Goal: Complete application form

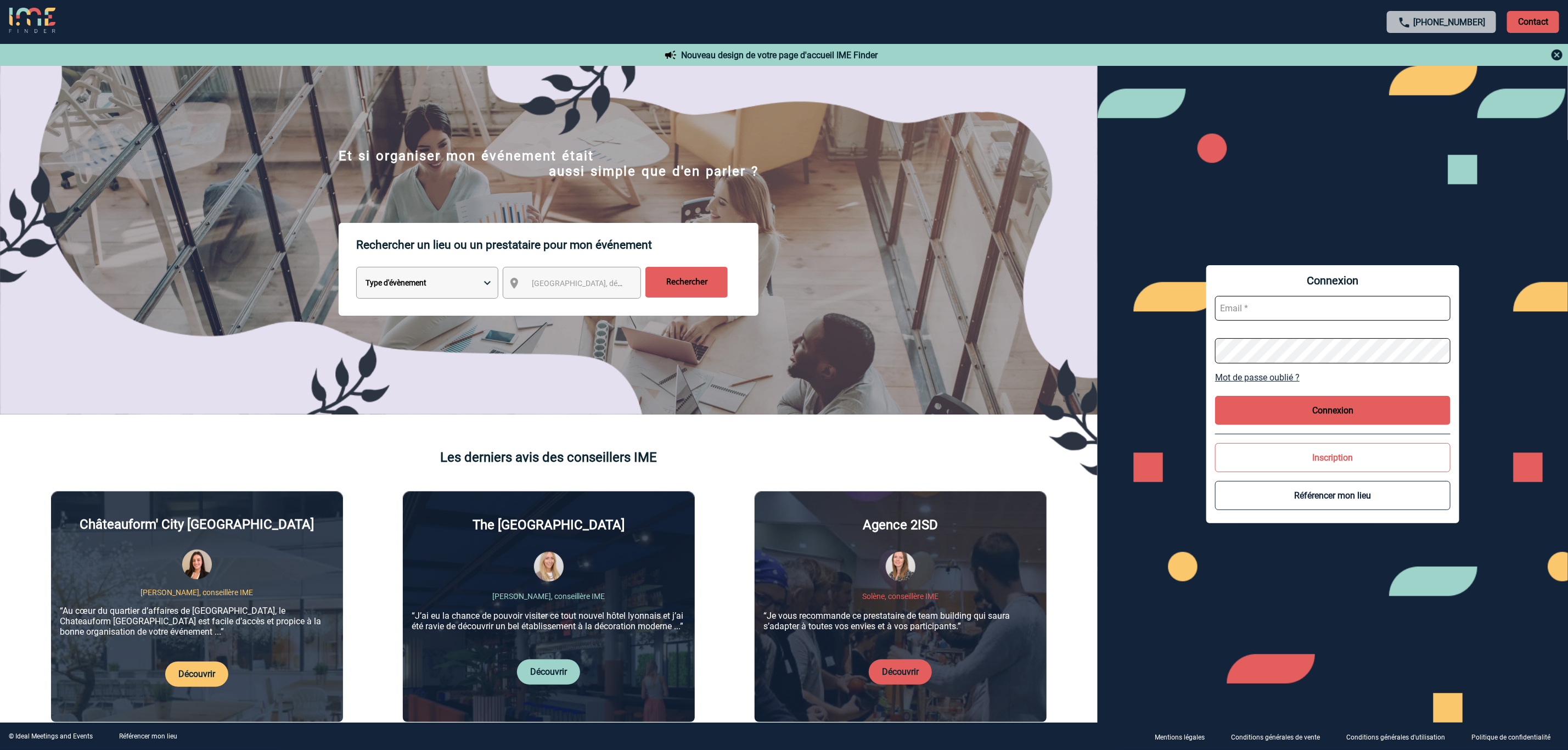
type input "[EMAIL_ADDRESS][DOMAIN_NAME]"
drag, startPoint x: 1340, startPoint y: 411, endPoint x: 1323, endPoint y: 411, distance: 17.0
click at [1340, 411] on button "Connexion" at bounding box center [1333, 410] width 235 height 29
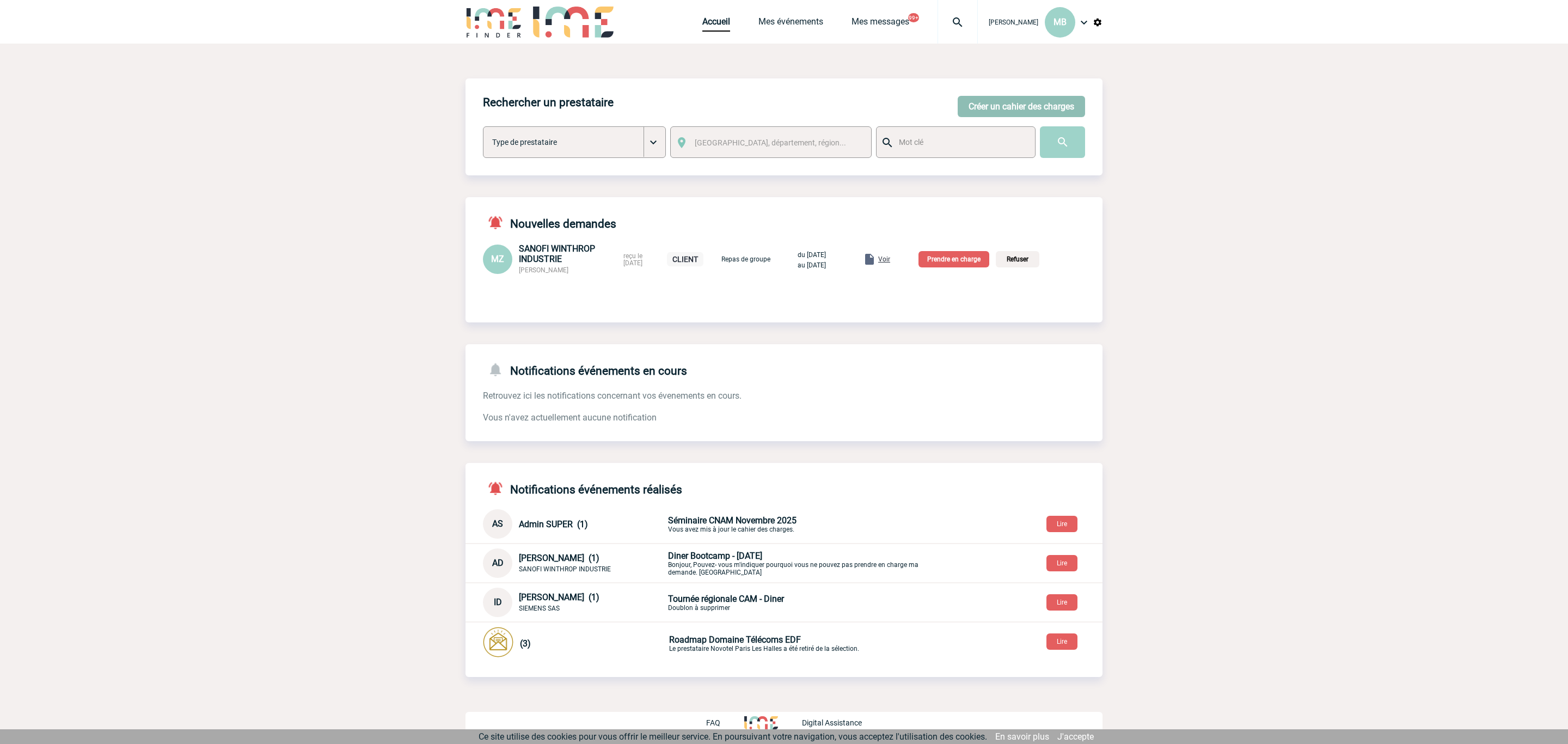
drag, startPoint x: 1024, startPoint y: 103, endPoint x: 1000, endPoint y: 98, distance: 24.5
click at [1024, 103] on button "Créer un cahier des charges" at bounding box center [1021, 106] width 127 height 22
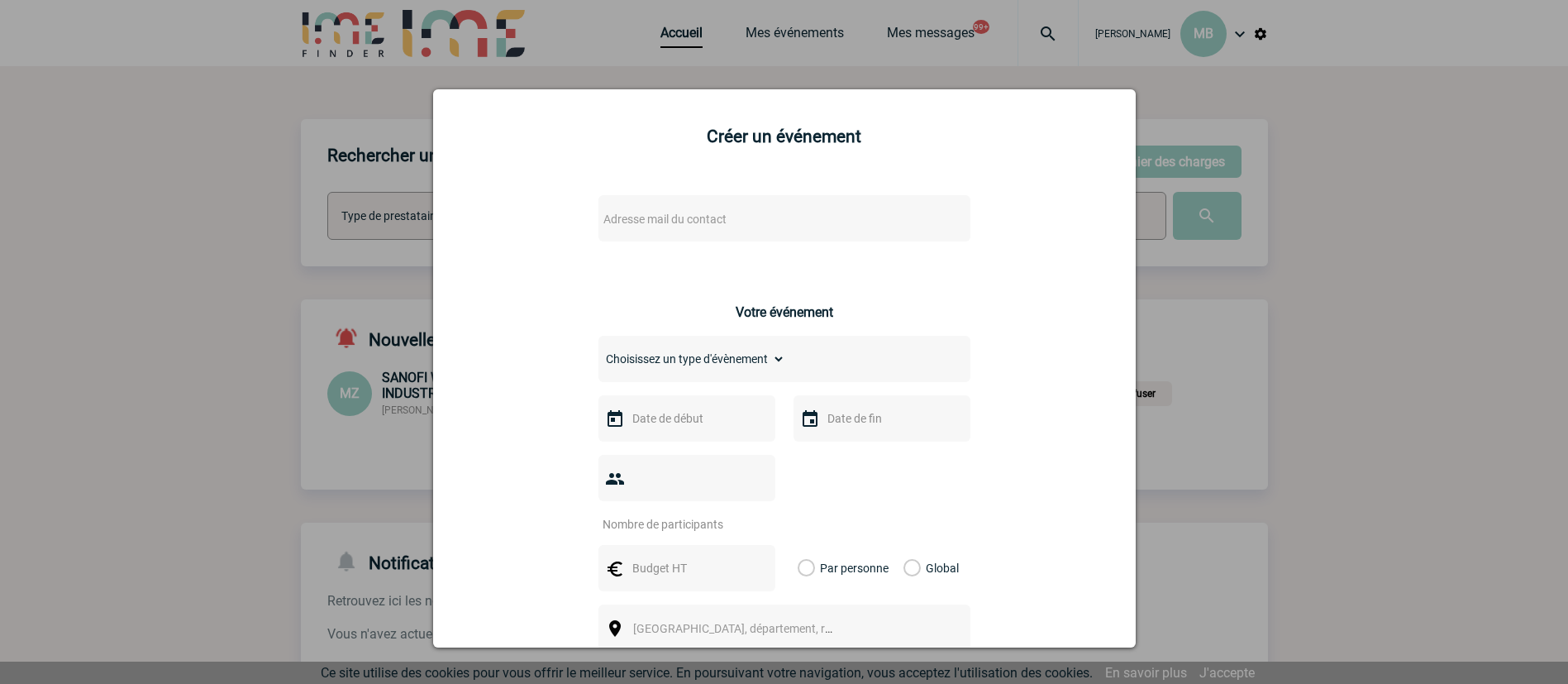
click at [724, 218] on span "Adresse mail du contact" at bounding box center [741, 219] width 289 height 23
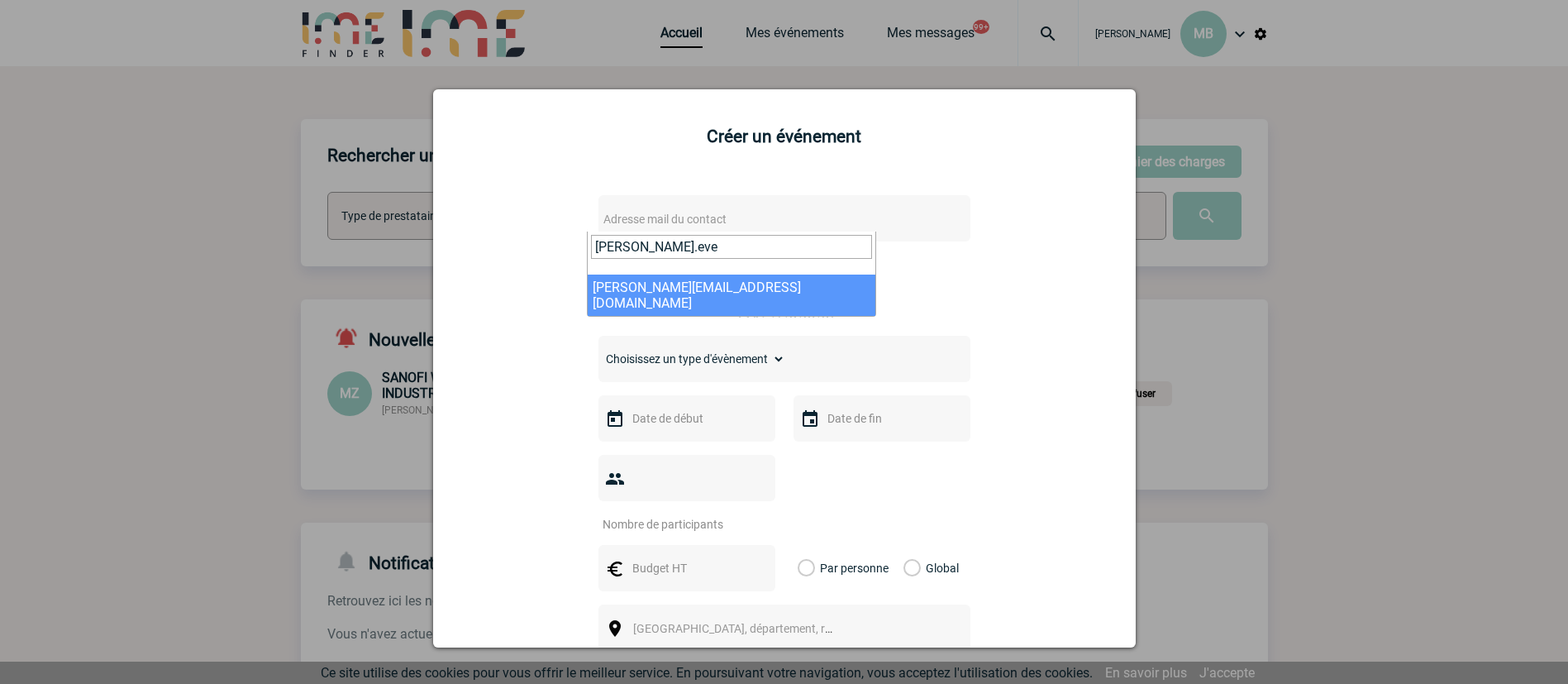
type input "estelle.eve"
select select "125001"
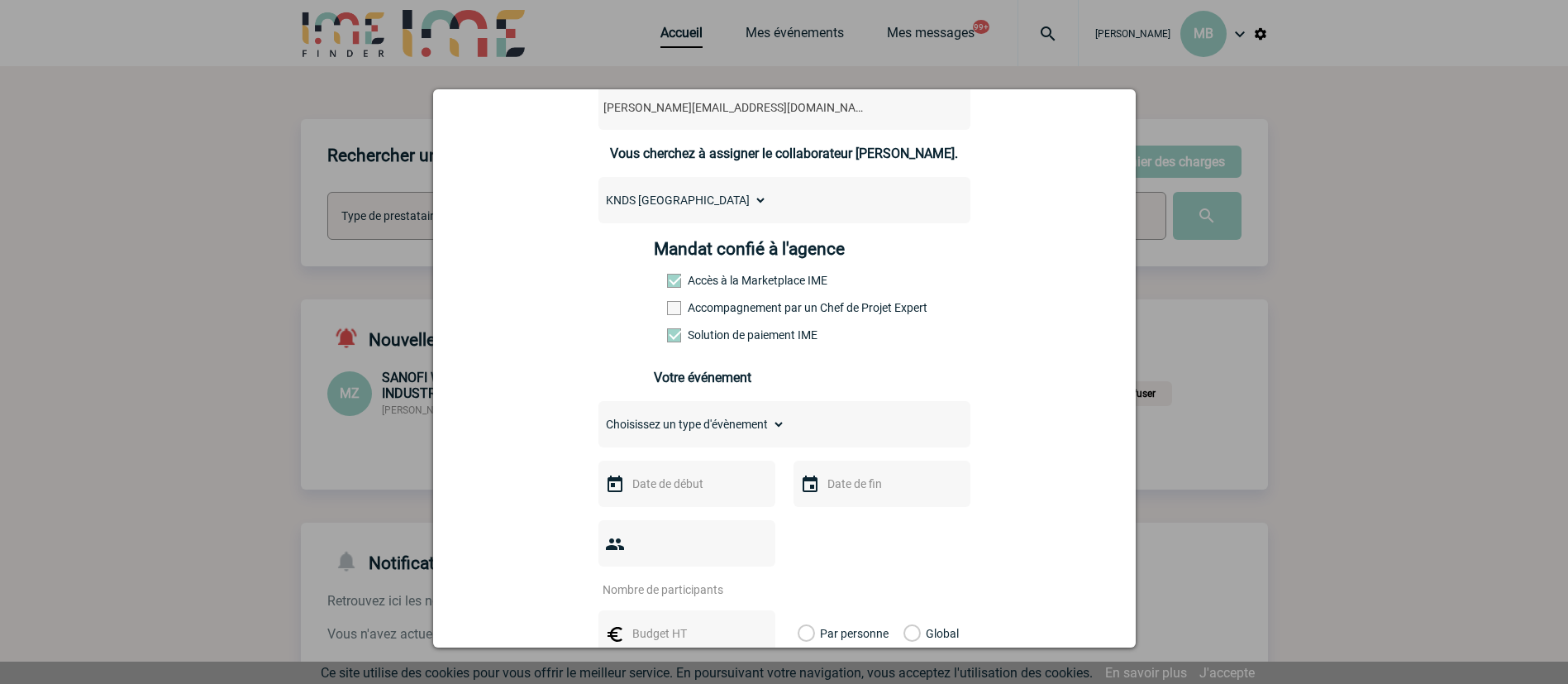
scroll to position [248, 0]
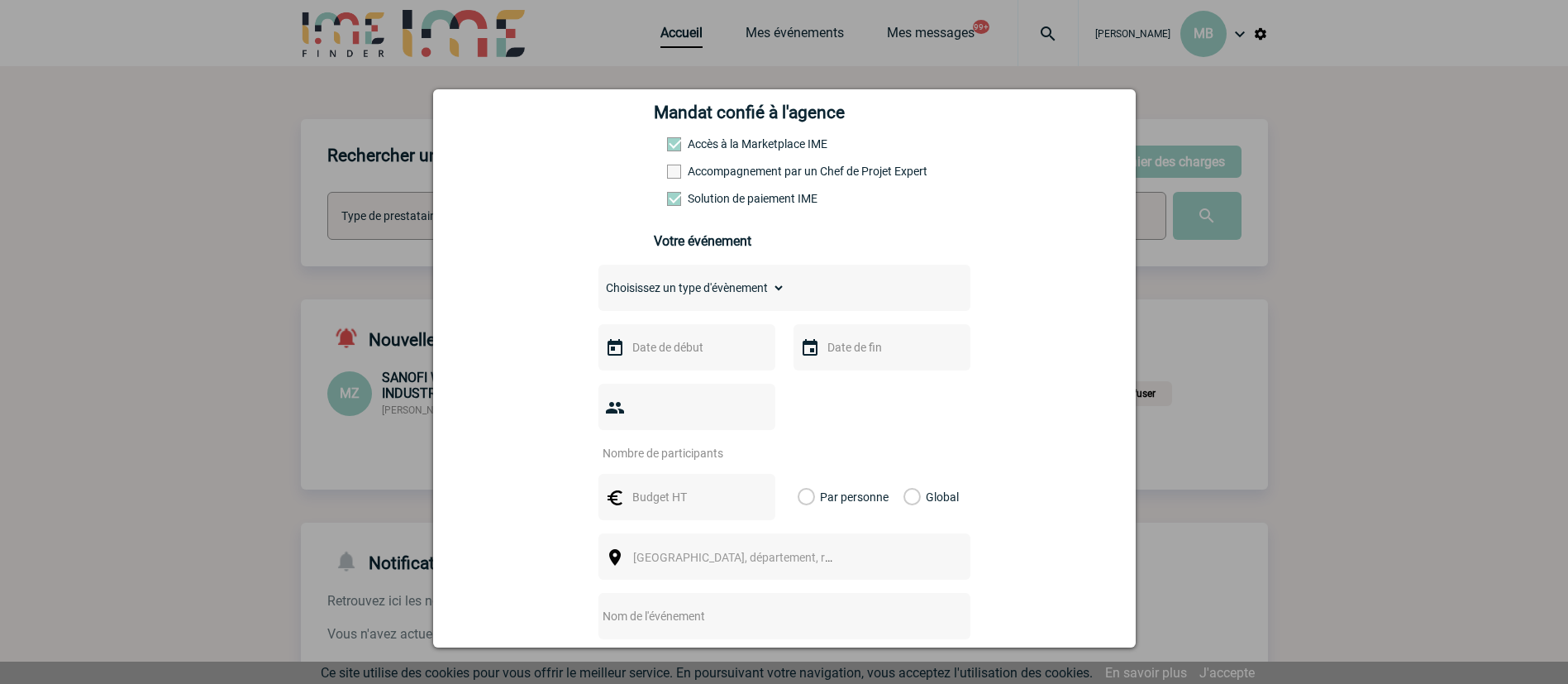
click at [740, 286] on select "Choisissez un type d'évènement Séminaire avec nuitée Séminaire sans nuitée Repa…" at bounding box center [692, 287] width 186 height 23
select select "1"
click at [599, 281] on select "Choisissez un type d'évènement Séminaire avec nuitée Séminaire sans nuitée Repa…" at bounding box center [692, 287] width 186 height 23
click at [691, 354] on input "text" at bounding box center [685, 347] width 114 height 21
click at [839, 372] on link "Suivant" at bounding box center [833, 379] width 26 height 26
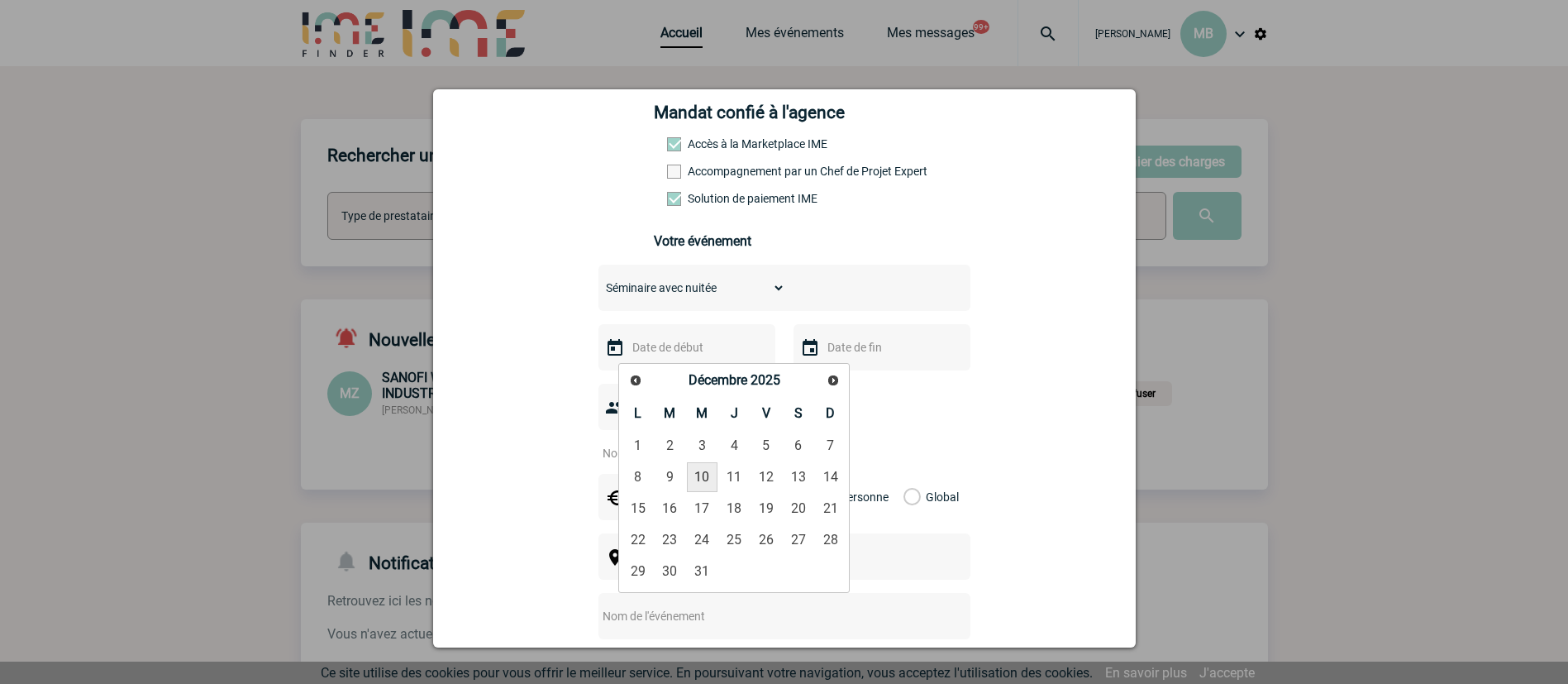
click at [706, 475] on link "10" at bounding box center [702, 476] width 31 height 30
type input "10-12-2025"
click at [873, 346] on input "text" at bounding box center [880, 347] width 114 height 21
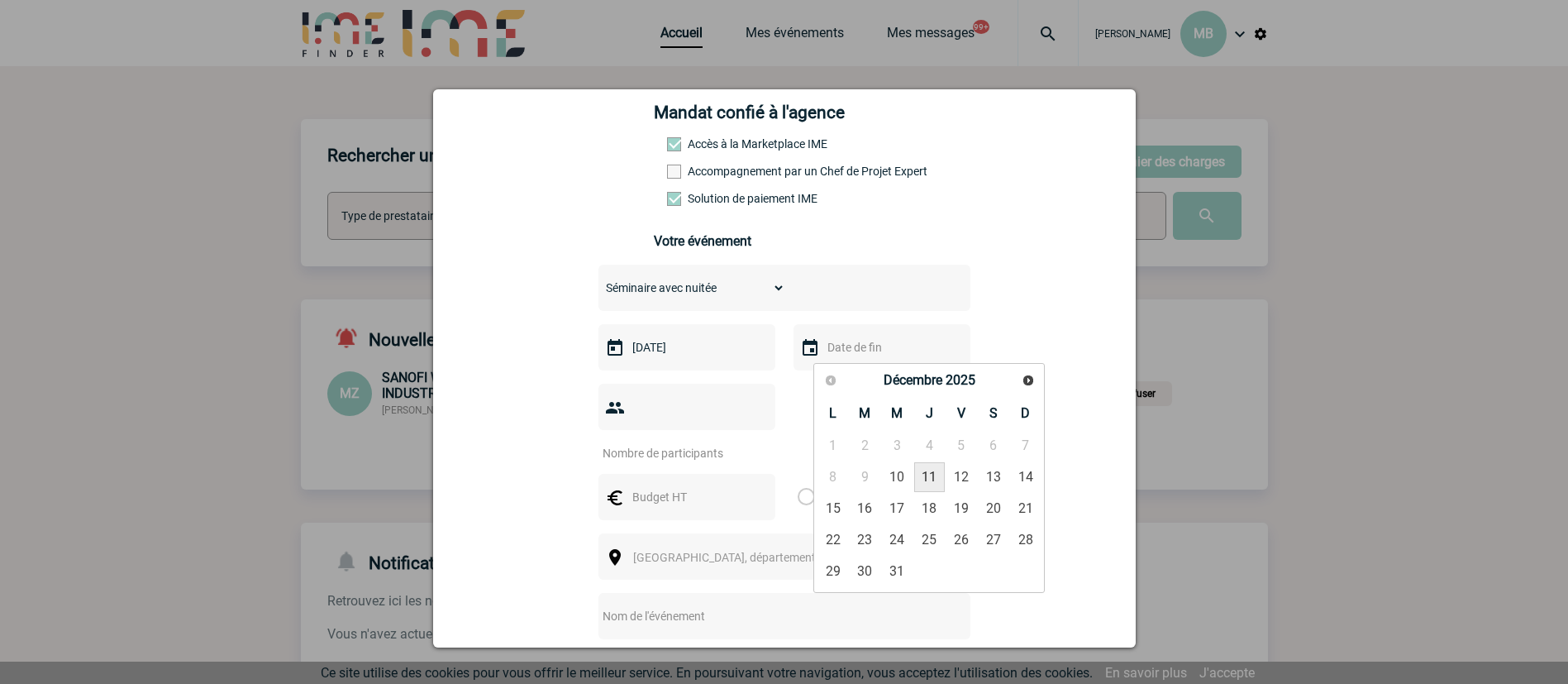
click at [930, 468] on link "11" at bounding box center [930, 476] width 31 height 30
type input "11-12-2025"
click at [697, 442] on input "number" at bounding box center [676, 452] width 156 height 21
type input "45"
click at [662, 486] on input "text" at bounding box center [685, 497] width 114 height 21
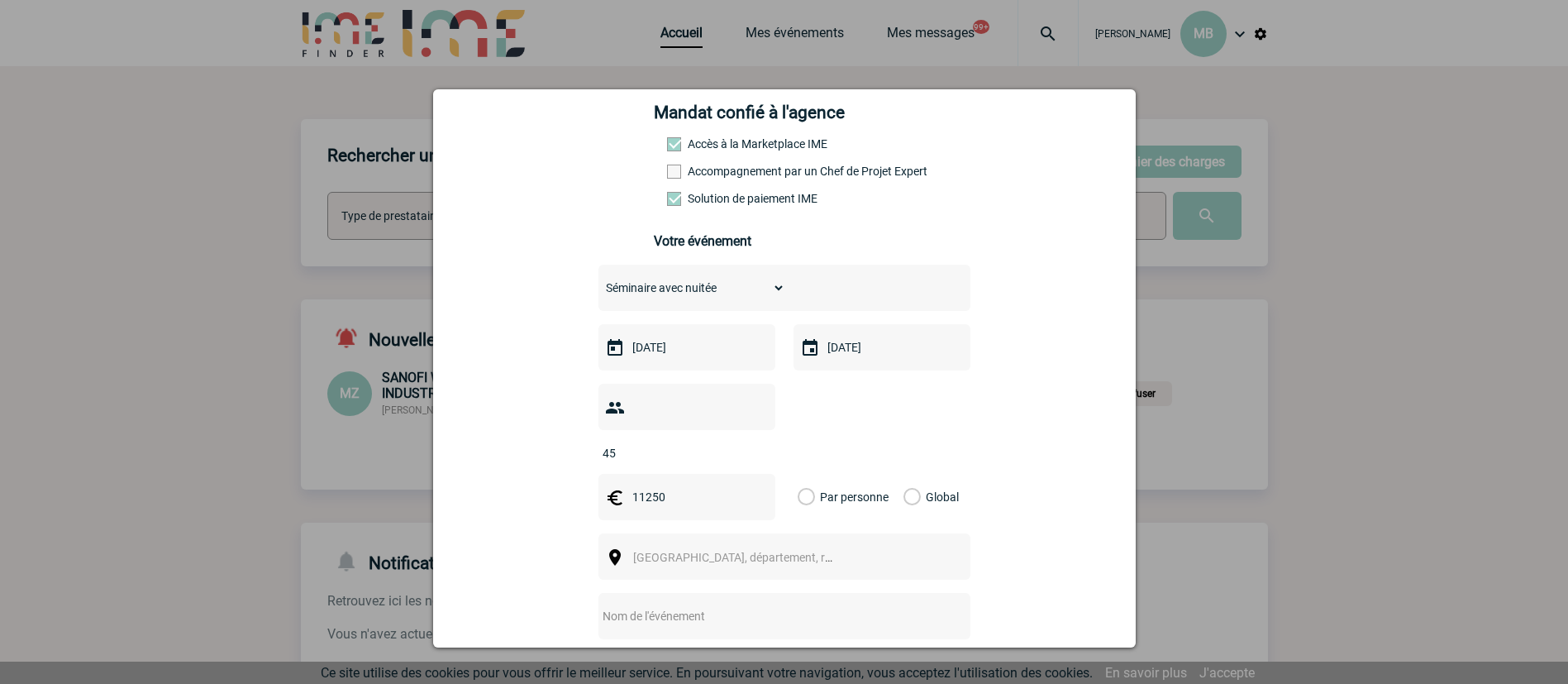
type input "11250"
click at [909, 474] on label "Global" at bounding box center [909, 497] width 11 height 46
click at [0, 0] on input "Global" at bounding box center [0, 0] width 0 height 0
click at [836, 546] on span "[GEOGRAPHIC_DATA], département, région..." at bounding box center [740, 557] width 228 height 23
type input "b"
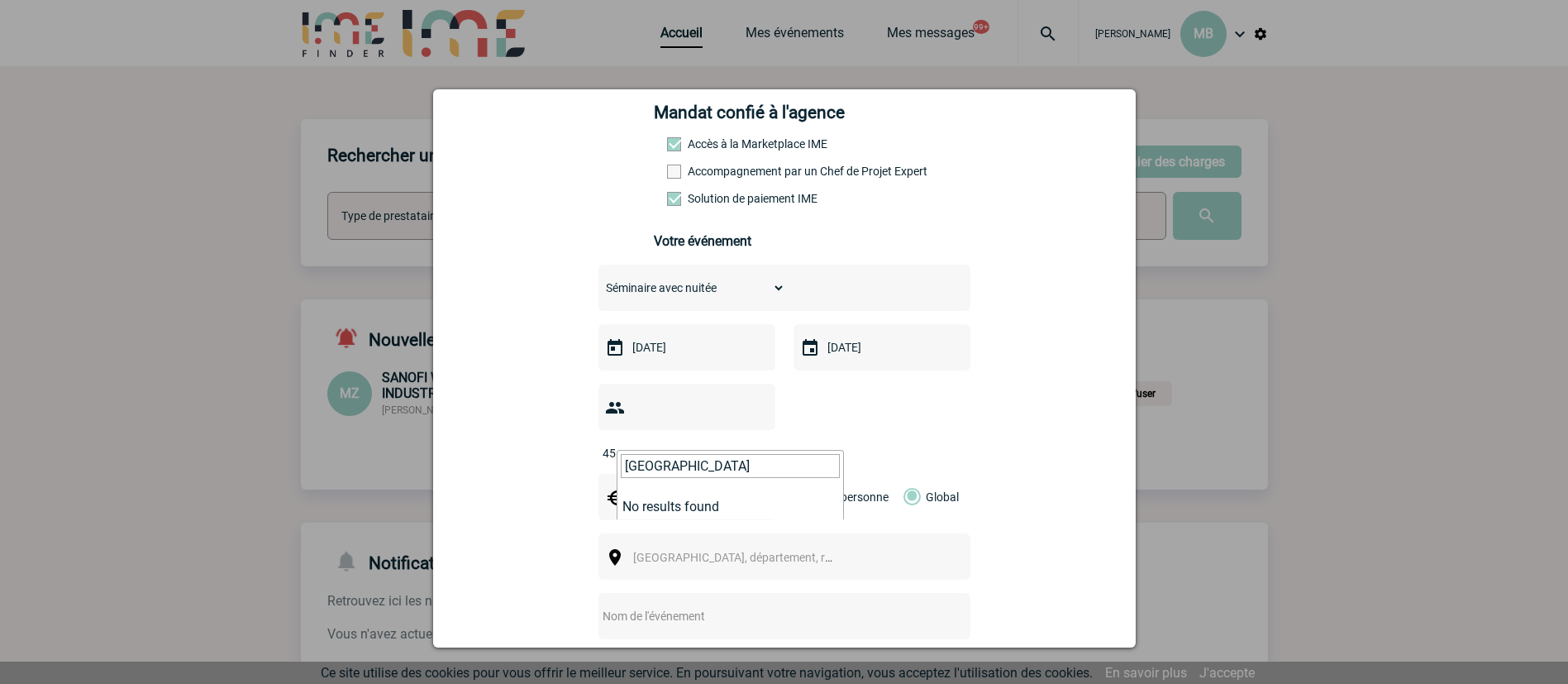
type input "bruxelles"
click at [901, 549] on div "[GEOGRAPHIC_DATA], département, région..." at bounding box center [784, 556] width 372 height 46
drag, startPoint x: 831, startPoint y: 536, endPoint x: 806, endPoint y: 527, distance: 26.6
click at [826, 546] on span "[GEOGRAPHIC_DATA], département, région..." at bounding box center [740, 557] width 228 height 23
drag, startPoint x: 686, startPoint y: 467, endPoint x: 484, endPoint y: 447, distance: 203.0
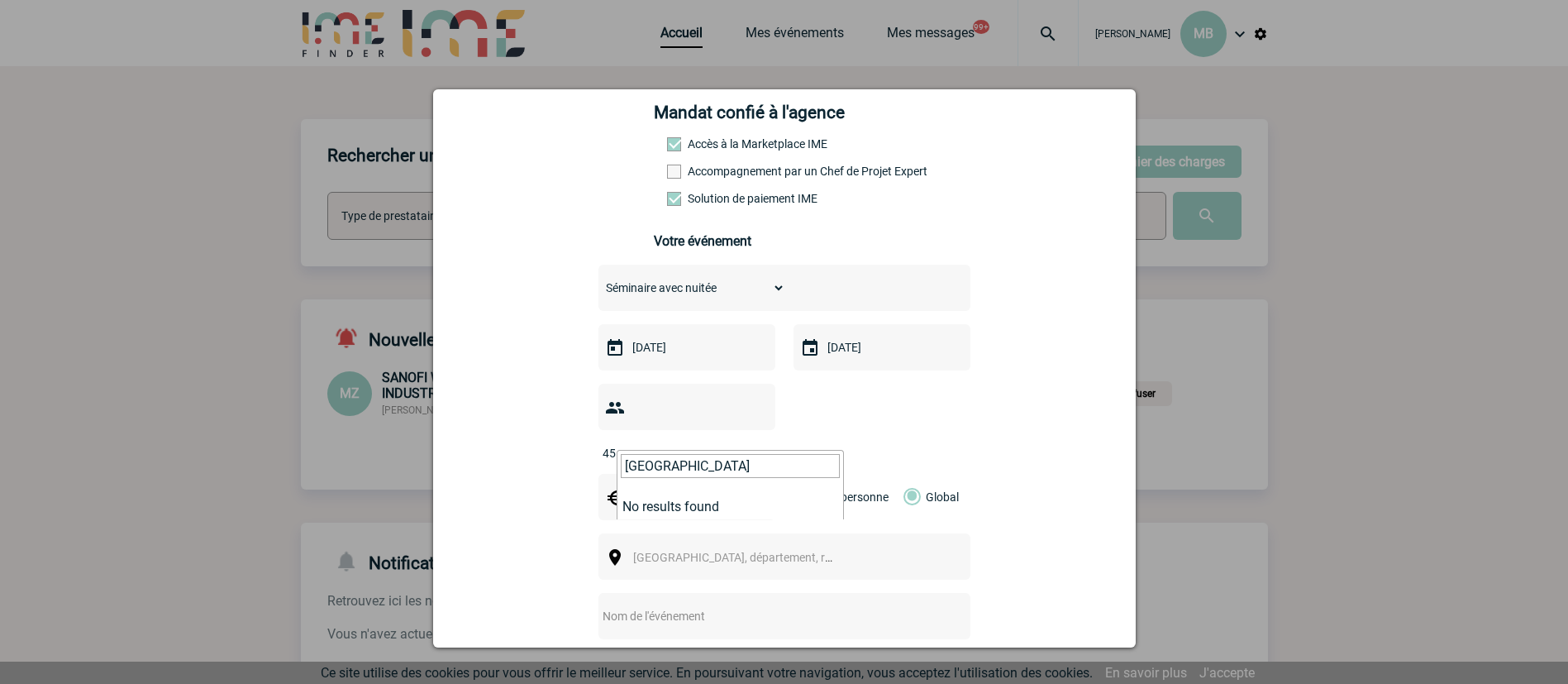
click at [487, 451] on body "[PERSON_NAME] MB Accueil Mes événements" at bounding box center [784, 547] width 1568 height 1093
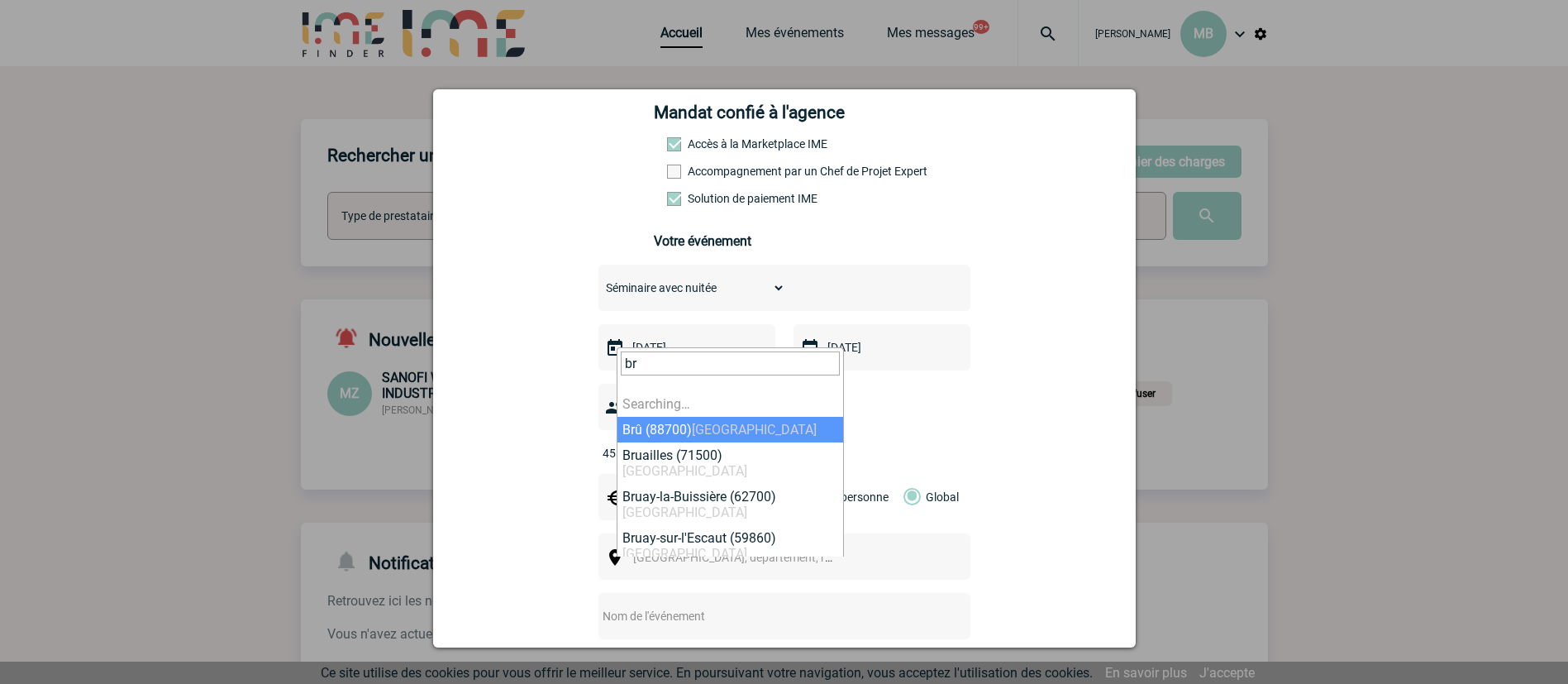
type input "b"
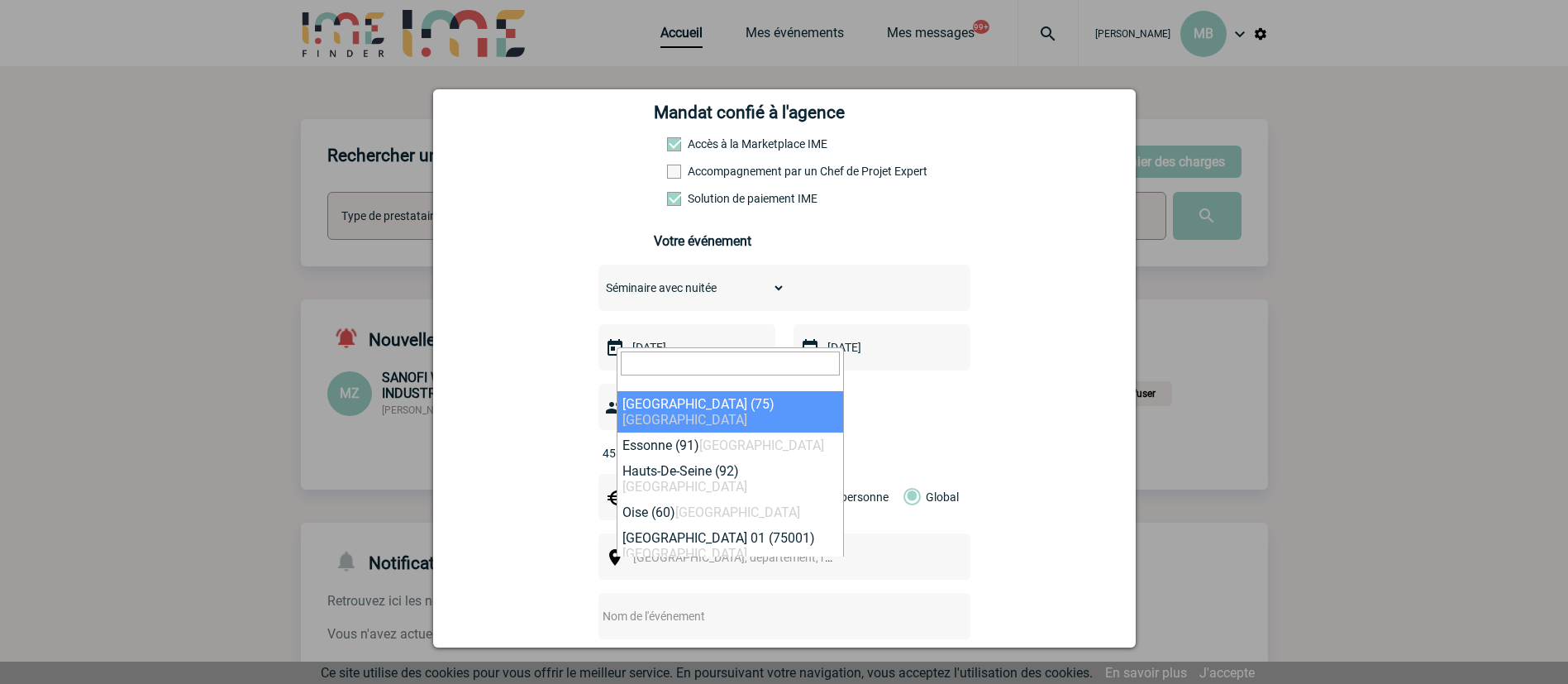
click at [674, 605] on input "text" at bounding box center [763, 616] width 329 height 21
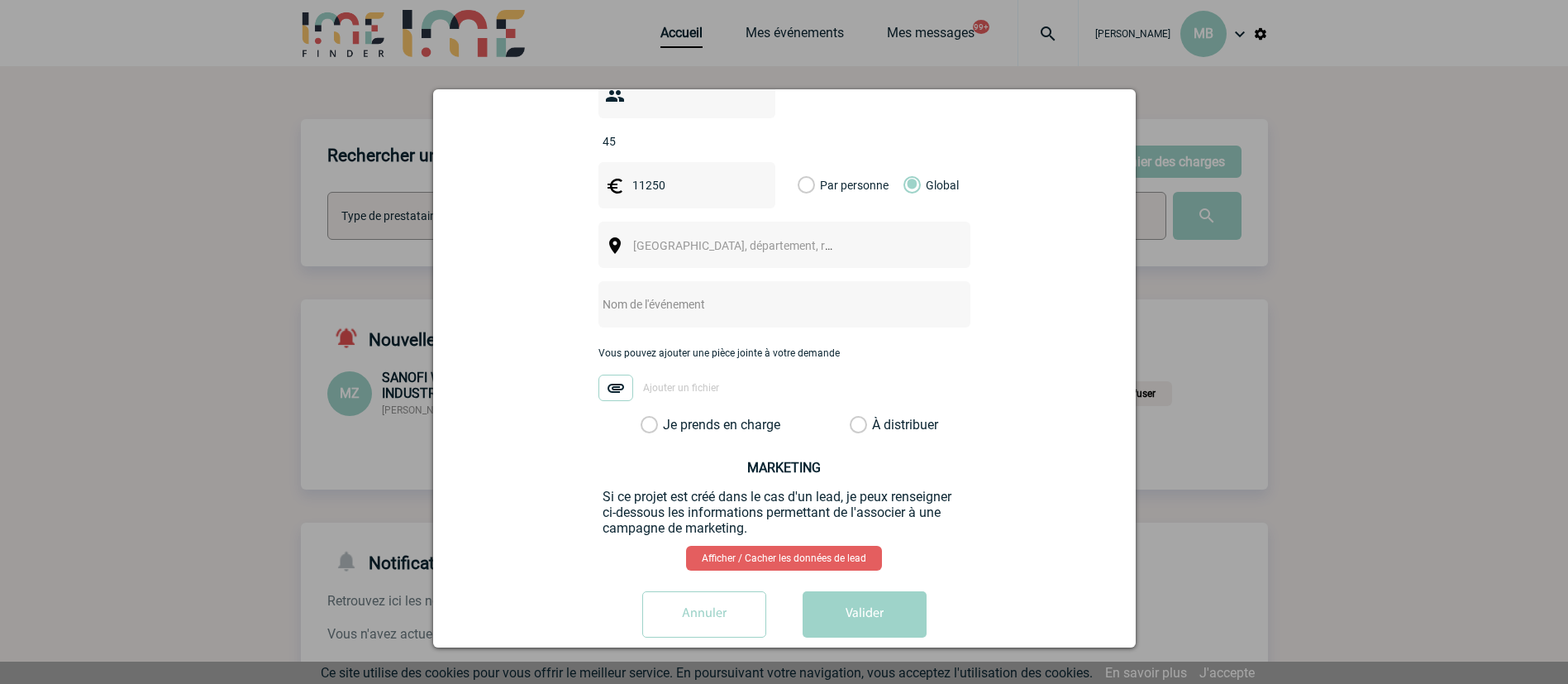
scroll to position [560, 0]
click at [691, 293] on input "text" at bounding box center [763, 304] width 329 height 21
paste input "demande Séminaire Communication 10-11.12.2025 Bruxelles // URGENT !!!"
drag, startPoint x: 915, startPoint y: 281, endPoint x: 846, endPoint y: 278, distance: 69.1
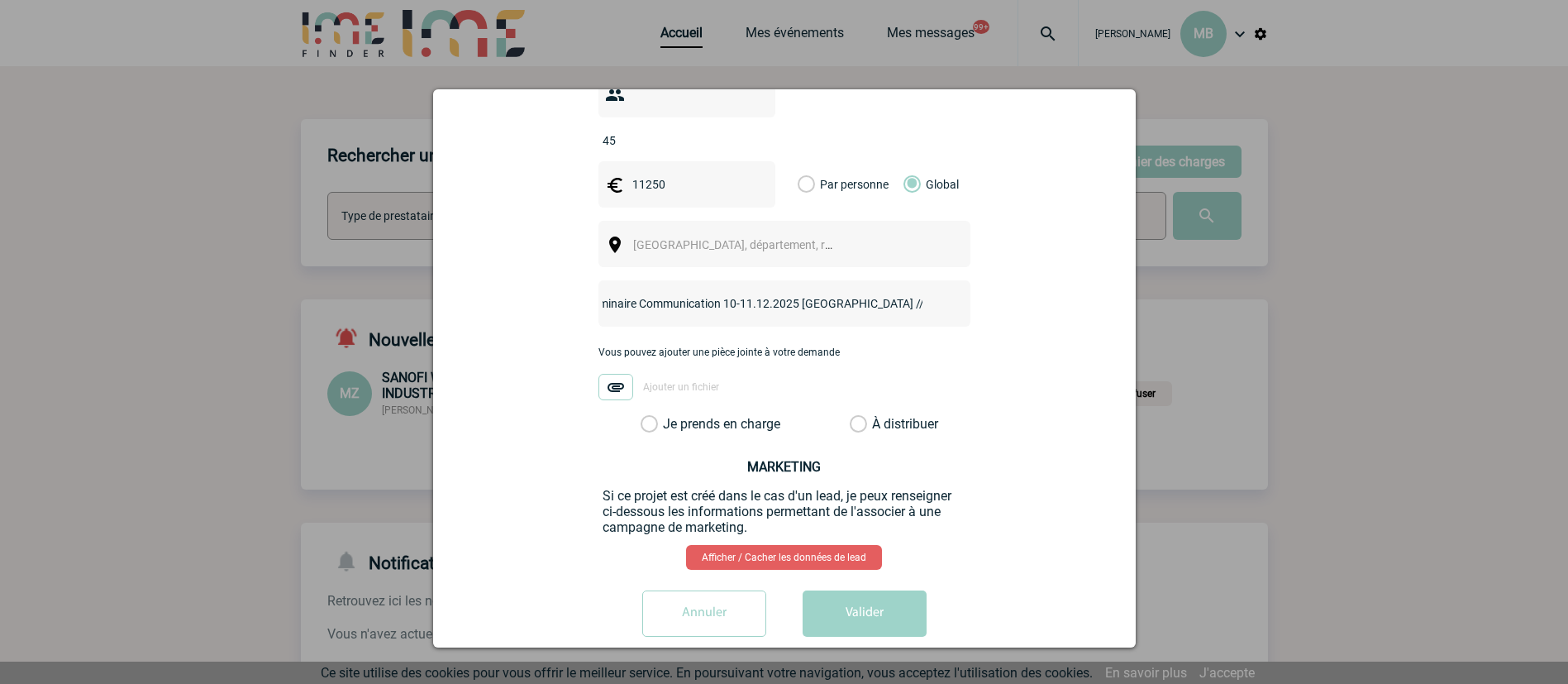
click at [846, 293] on input "demande Séminaire Communication 10-11.12.2025 Bruxelles // URGENT !!!" at bounding box center [763, 304] width 329 height 21
click at [888, 293] on input "demande Séminaire Communication 10-11.12.2025 Bruxelles" at bounding box center [763, 304] width 329 height 21
click at [599, 293] on input "demande Séminaire Communication 10-11.12.2025" at bounding box center [763, 304] width 329 height 21
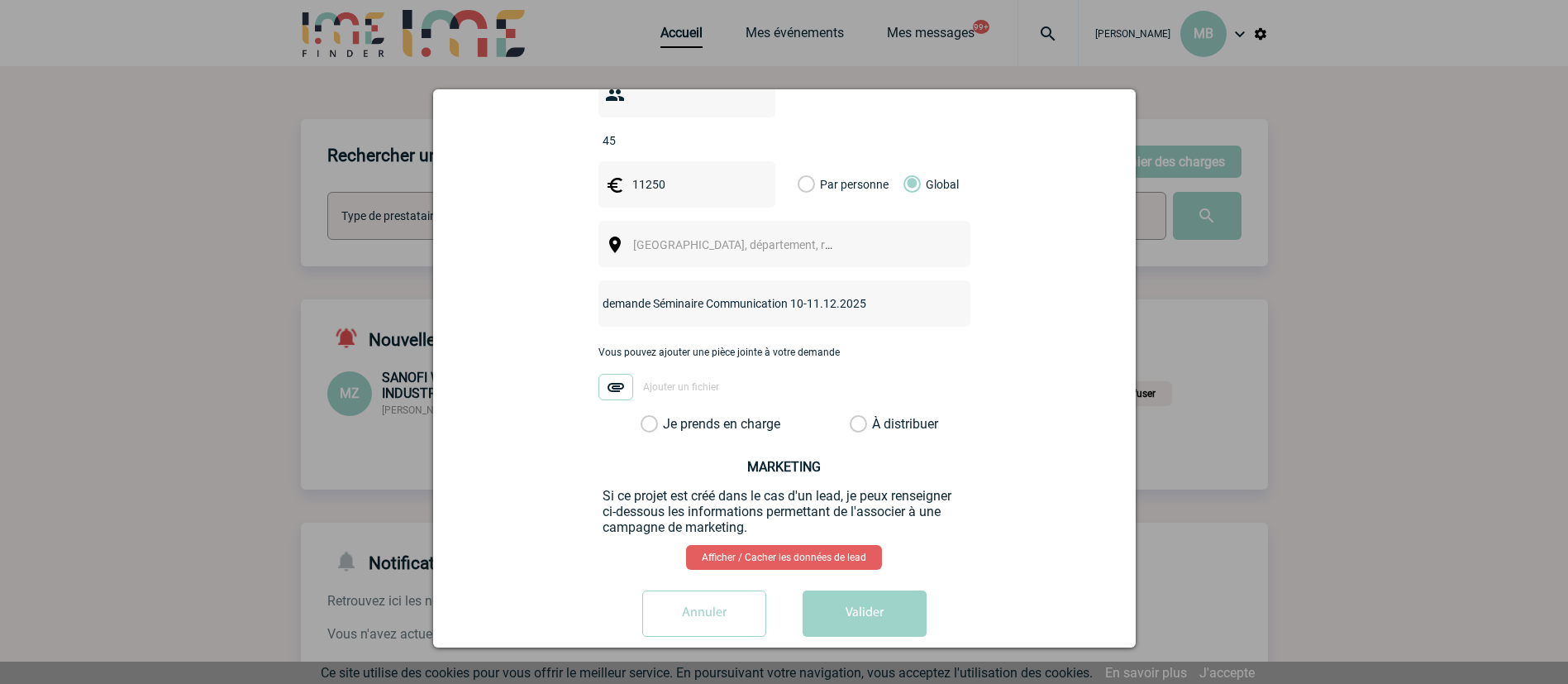
paste input "Bruxelles"
type input "Bruxelles demande Séminaire Communication 10-11.12.2025"
click at [850, 416] on label "À distribuer" at bounding box center [859, 424] width 17 height 16
click at [0, 0] on input "À distribuer" at bounding box center [0, 0] width 0 height 0
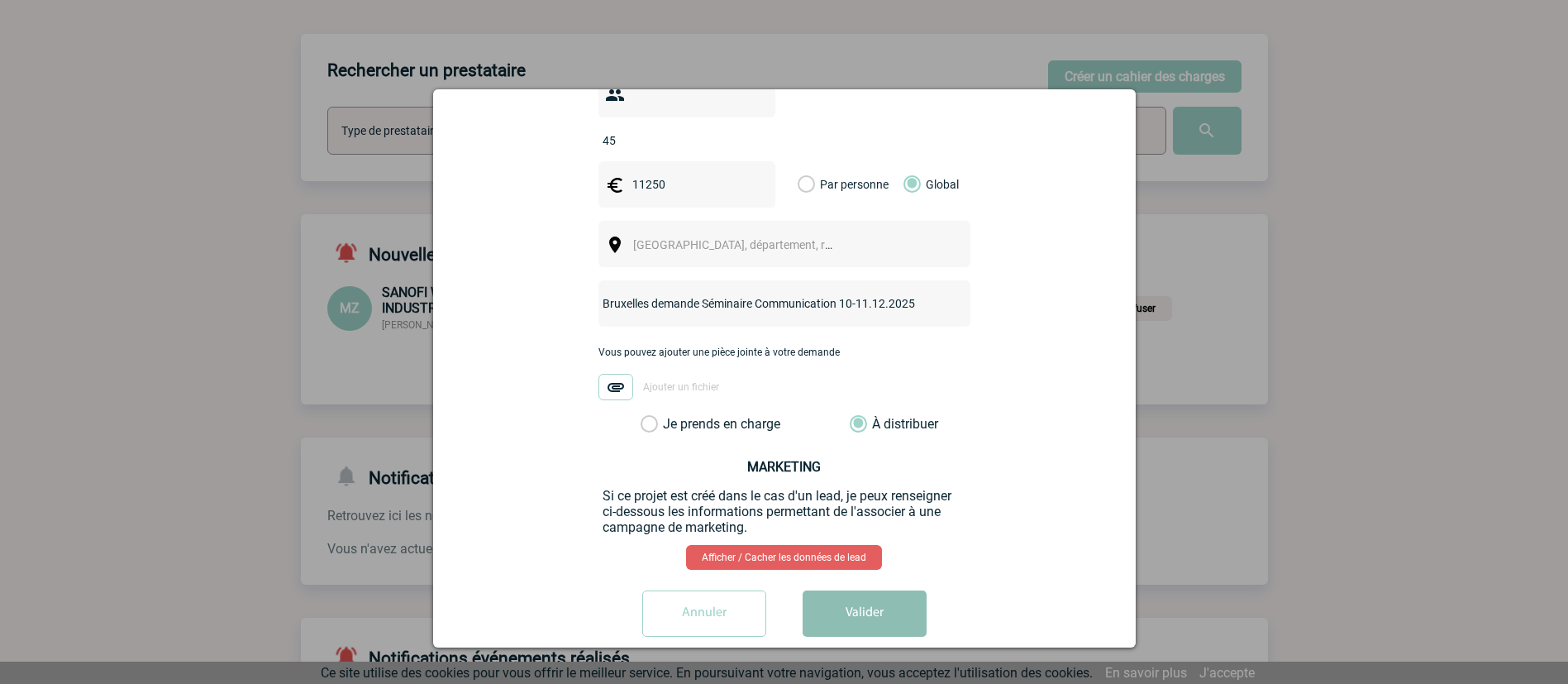
scroll to position [124, 0]
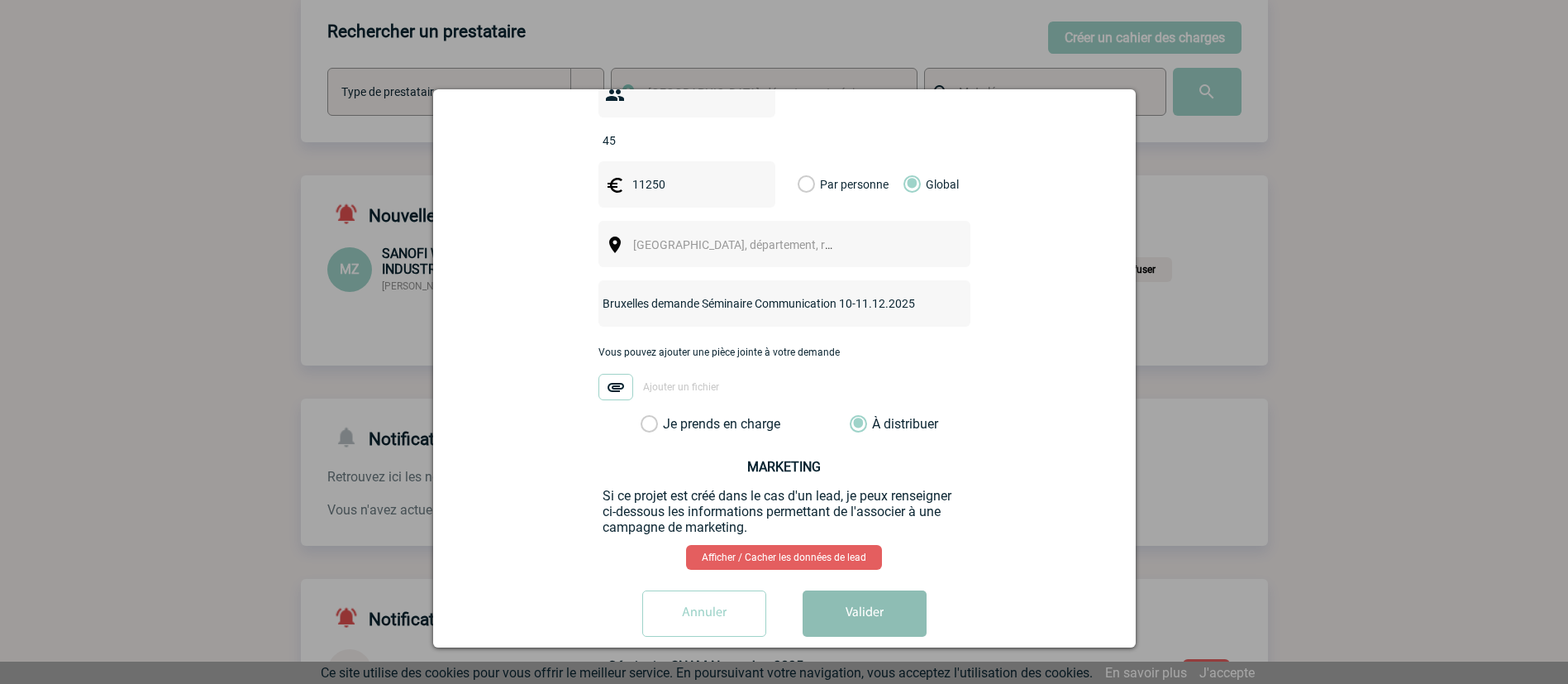
click at [865, 590] on button "Valider" at bounding box center [865, 613] width 124 height 46
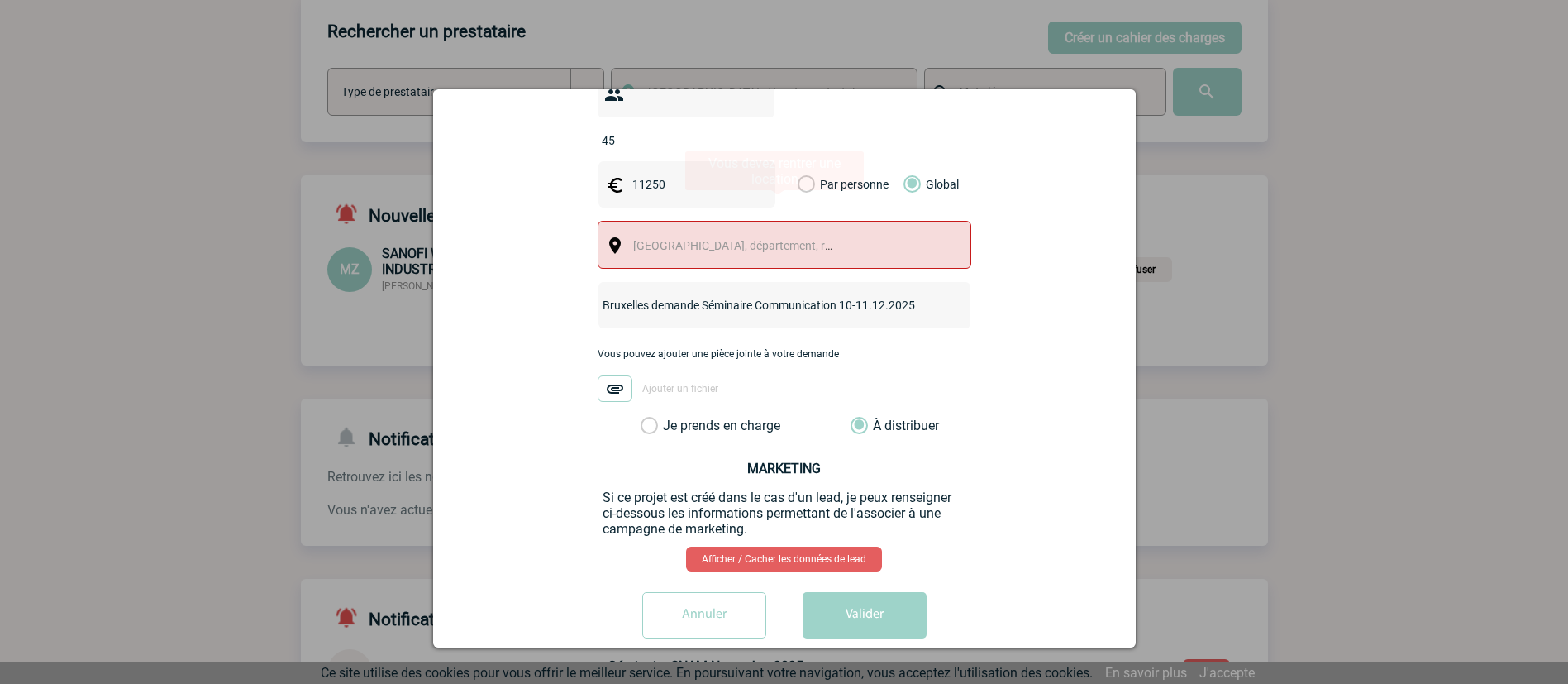
click at [767, 233] on div "[GEOGRAPHIC_DATA], département, région..." at bounding box center [784, 245] width 374 height 48
click at [758, 239] on span "[GEOGRAPHIC_DATA], département, région..." at bounding box center [747, 246] width 230 height 13
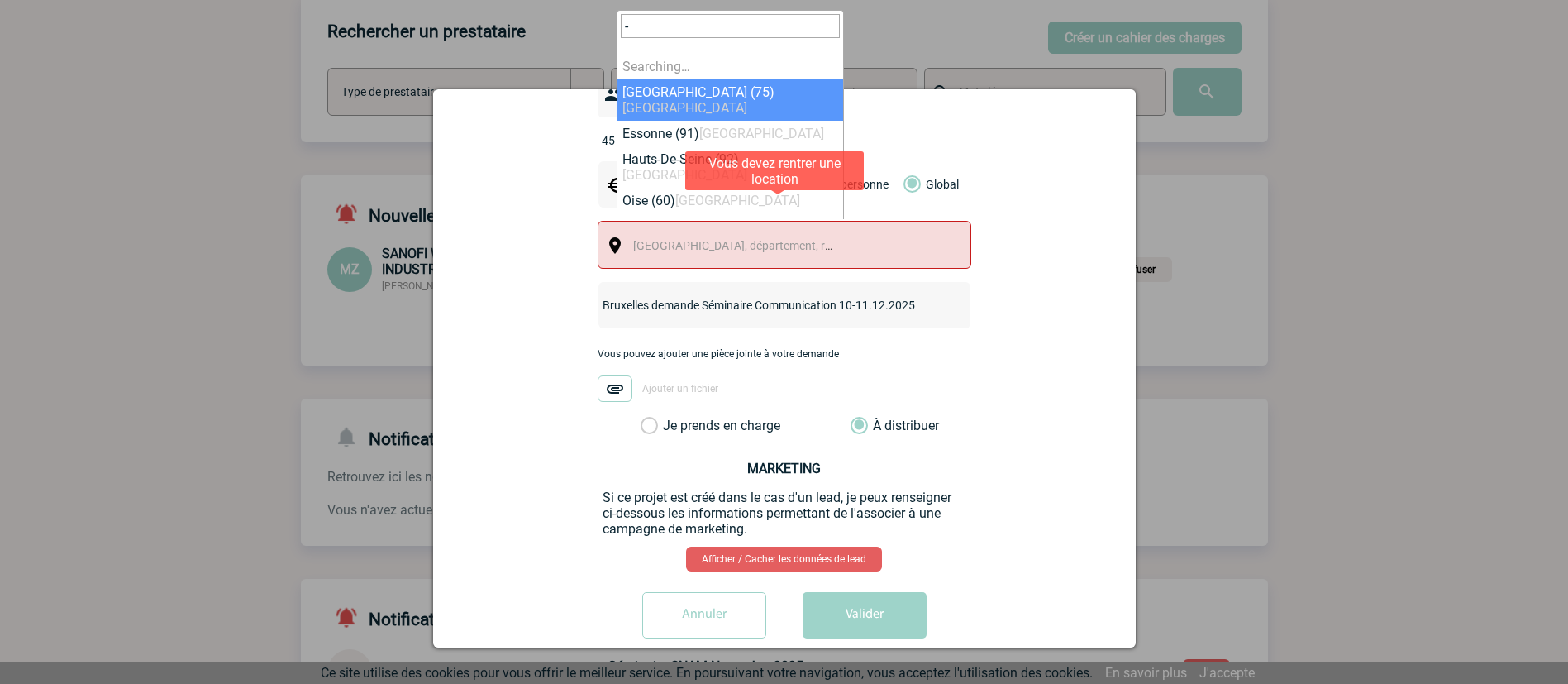
type input "--"
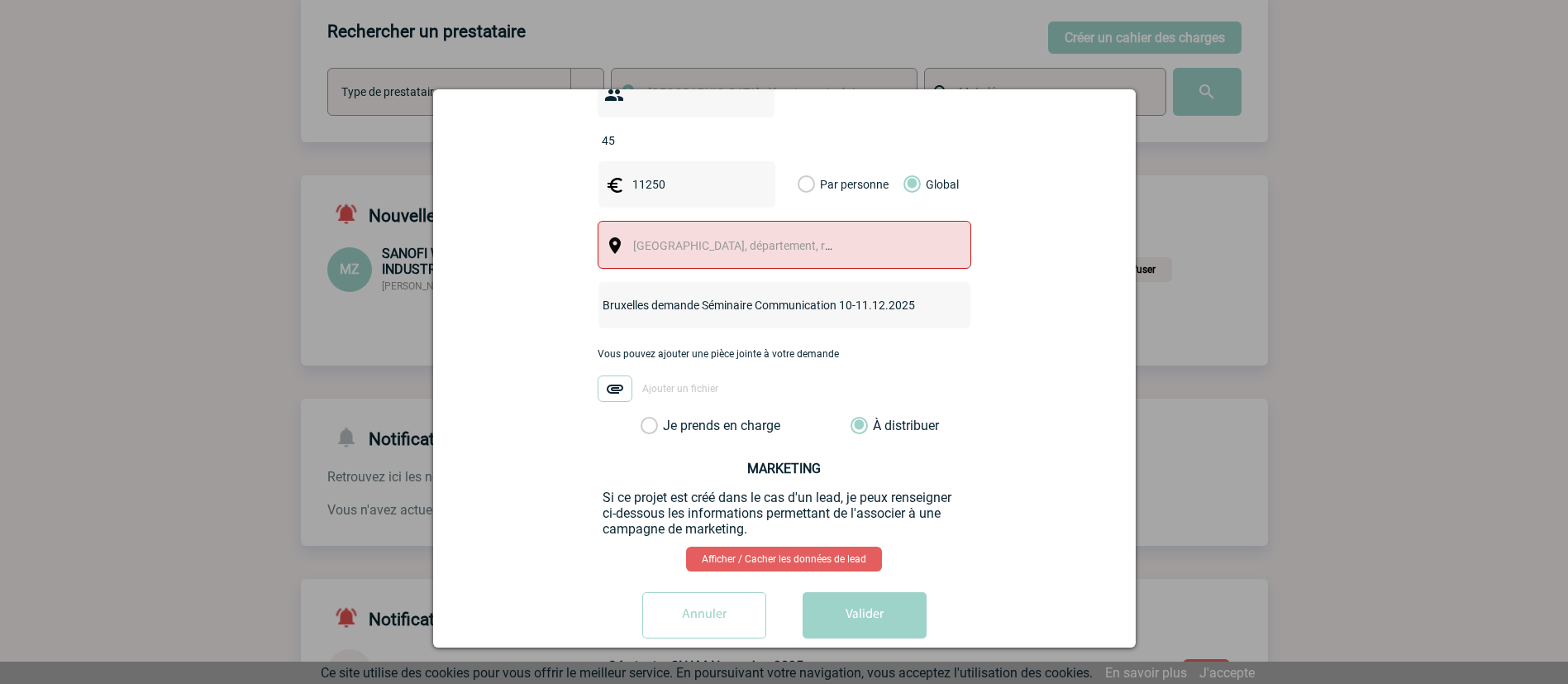
click at [857, 560] on div "estelle.even@knds.fr estelle.even@knds.fr Vous cherchez à assigner le collabora…" at bounding box center [784, 134] width 661 height 1032
click at [745, 239] on span "[GEOGRAPHIC_DATA], département, région..." at bounding box center [747, 246] width 230 height 13
click at [750, 239] on span "[GEOGRAPHIC_DATA], département, région..." at bounding box center [747, 246] width 230 height 13
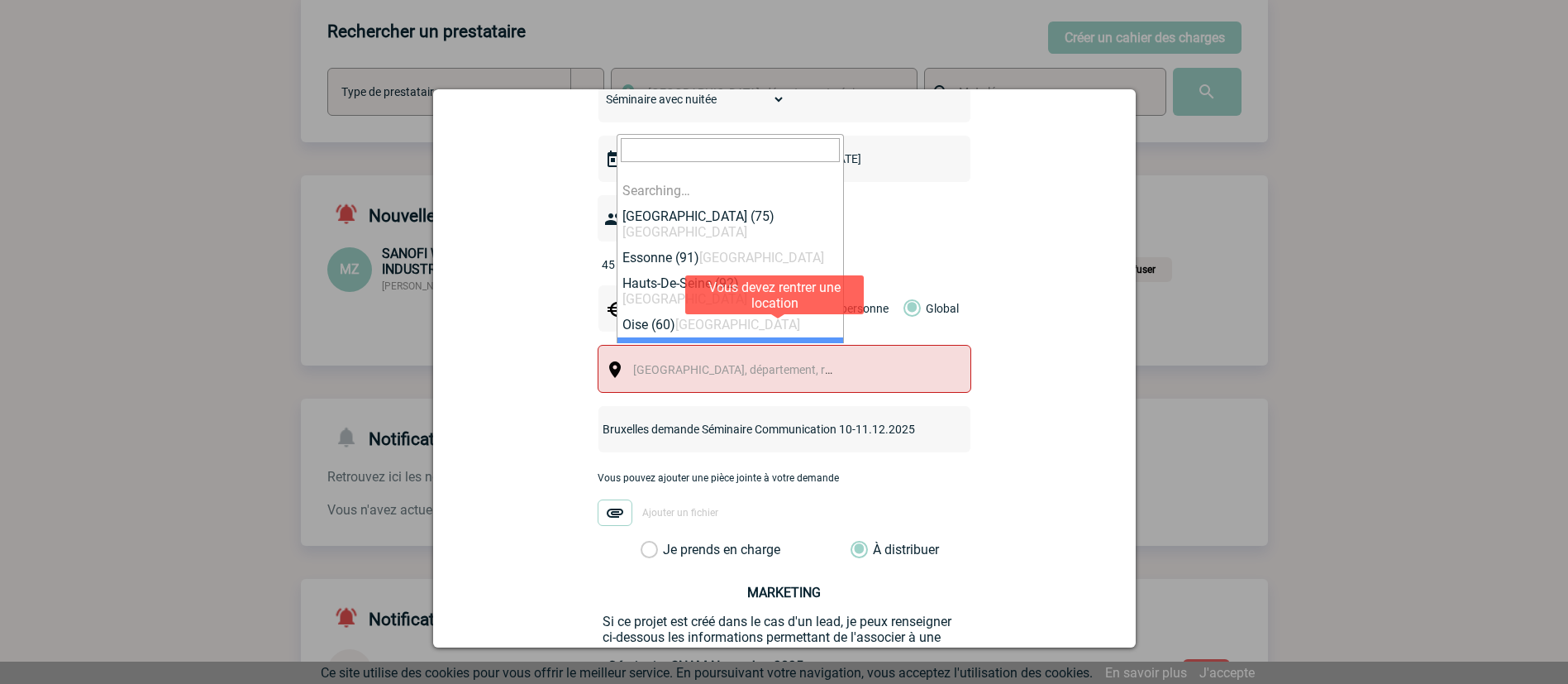
click at [801, 358] on span "[GEOGRAPHIC_DATA], département, région..." at bounding box center [740, 370] width 228 height 23
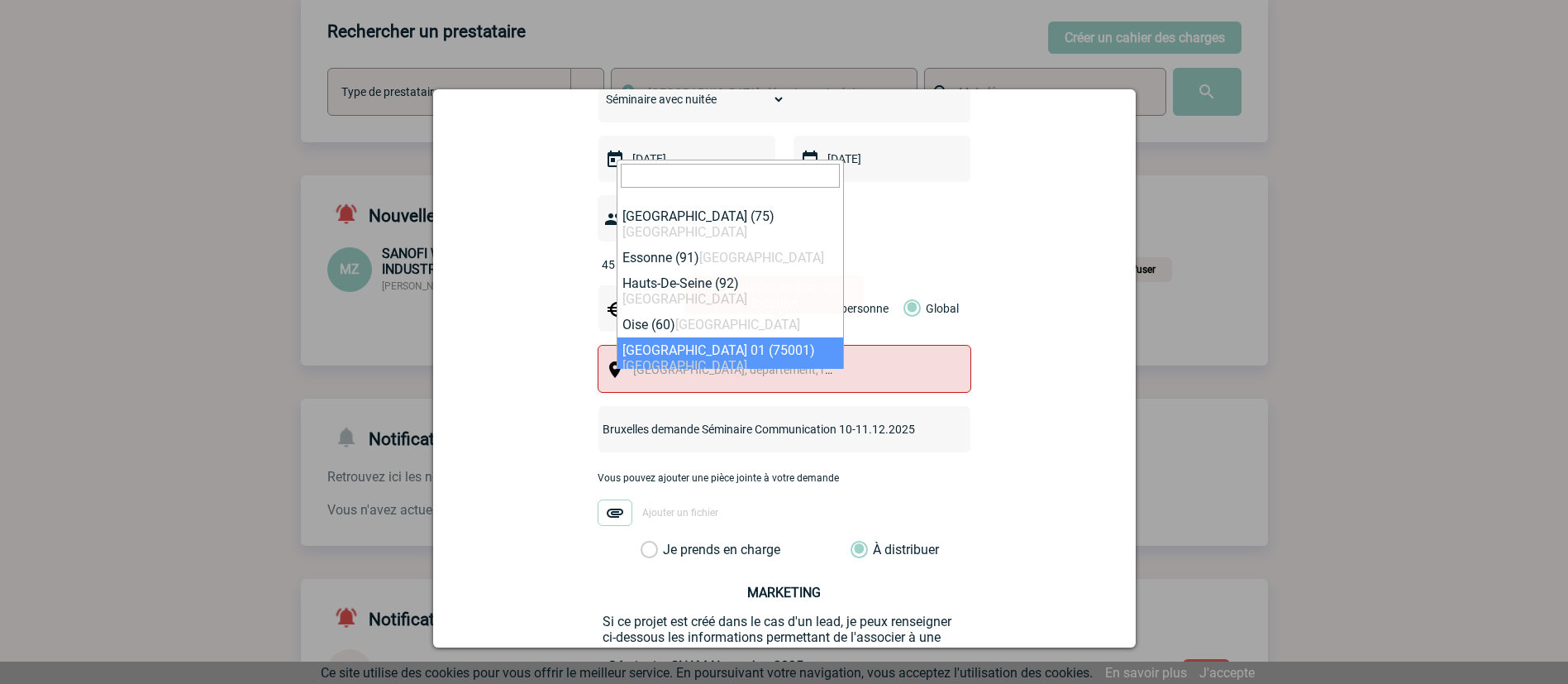
click at [851, 345] on div "[GEOGRAPHIC_DATA], département, région..." at bounding box center [784, 369] width 374 height 48
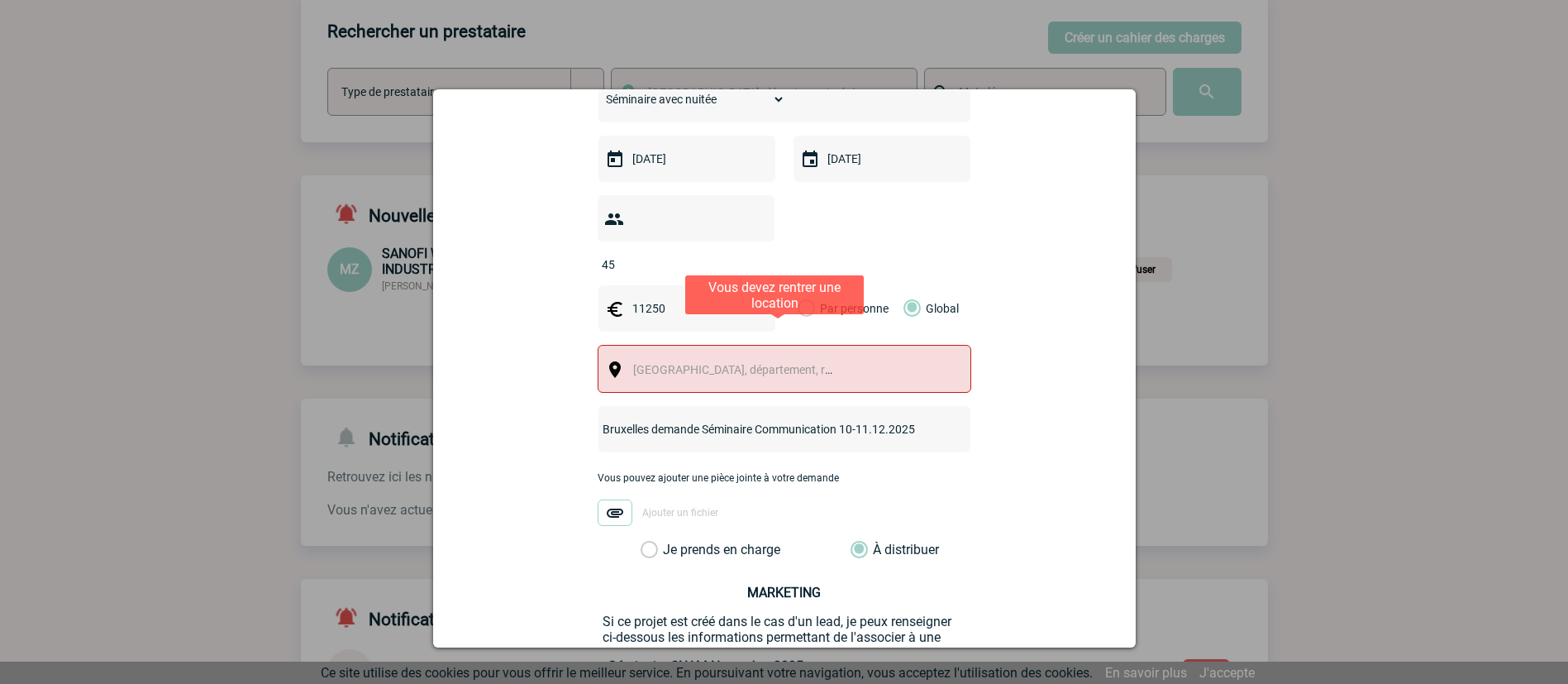
click at [854, 345] on div "[GEOGRAPHIC_DATA], département, région..." at bounding box center [784, 369] width 374 height 48
click at [699, 356] on div "[GEOGRAPHIC_DATA], département, région..." at bounding box center [784, 369] width 374 height 48
click at [684, 363] on span "[GEOGRAPHIC_DATA], département, région..." at bounding box center [747, 370] width 230 height 13
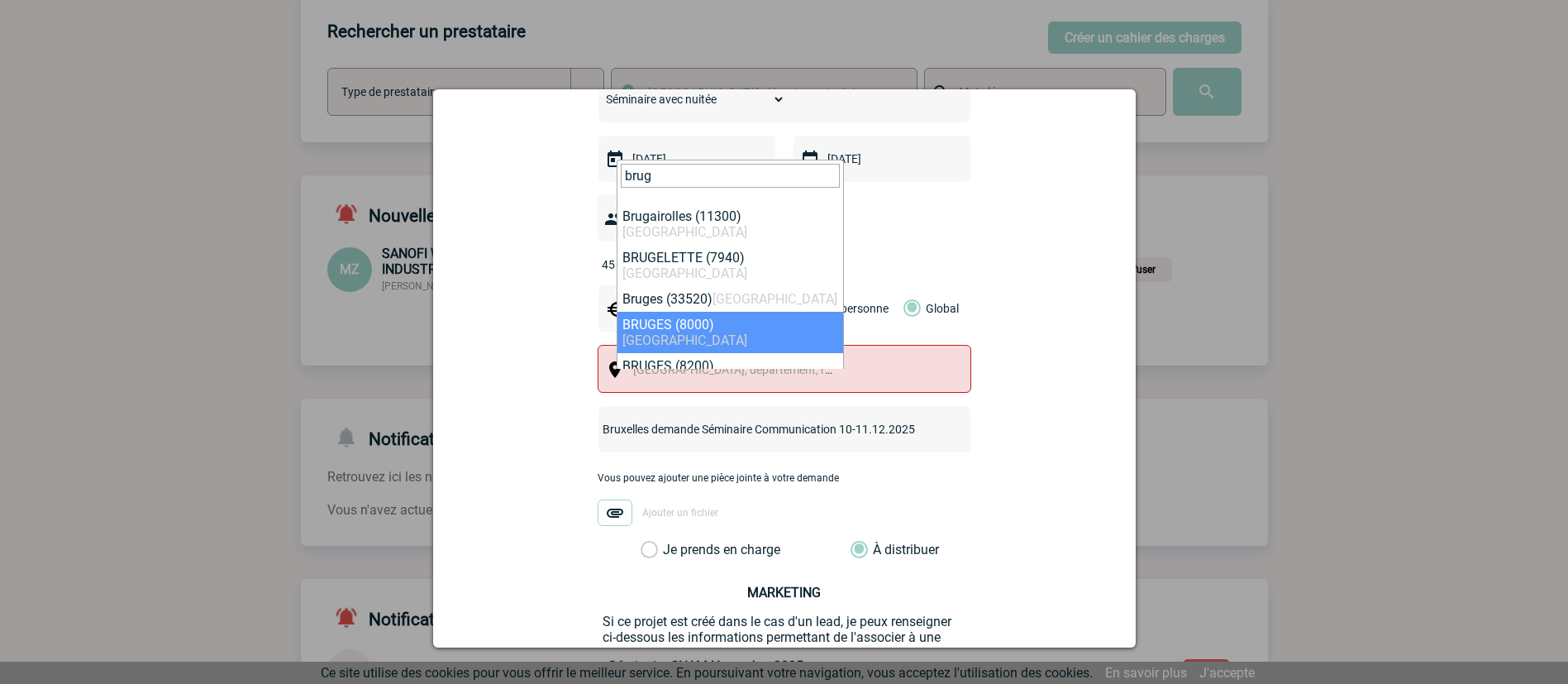
type input "brug"
select select "308534"
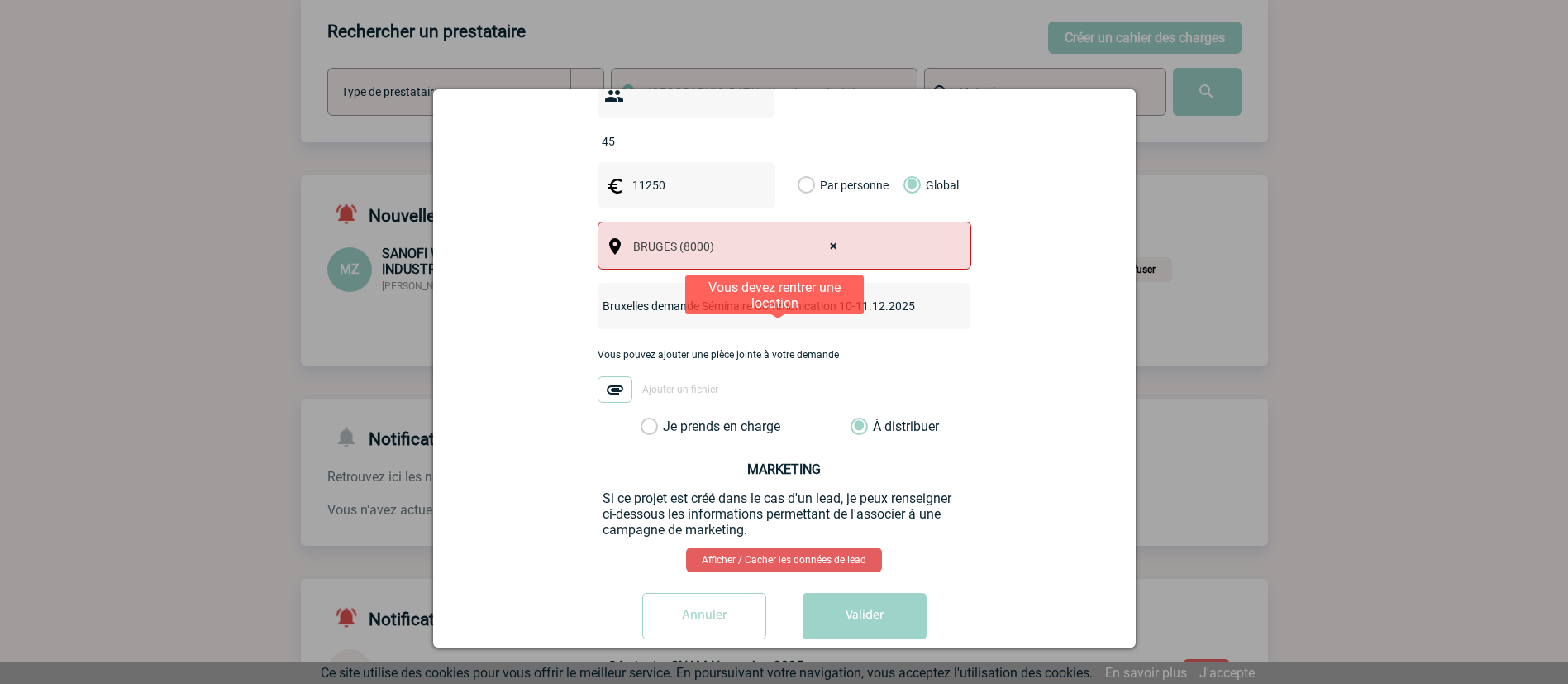
scroll to position [562, 0]
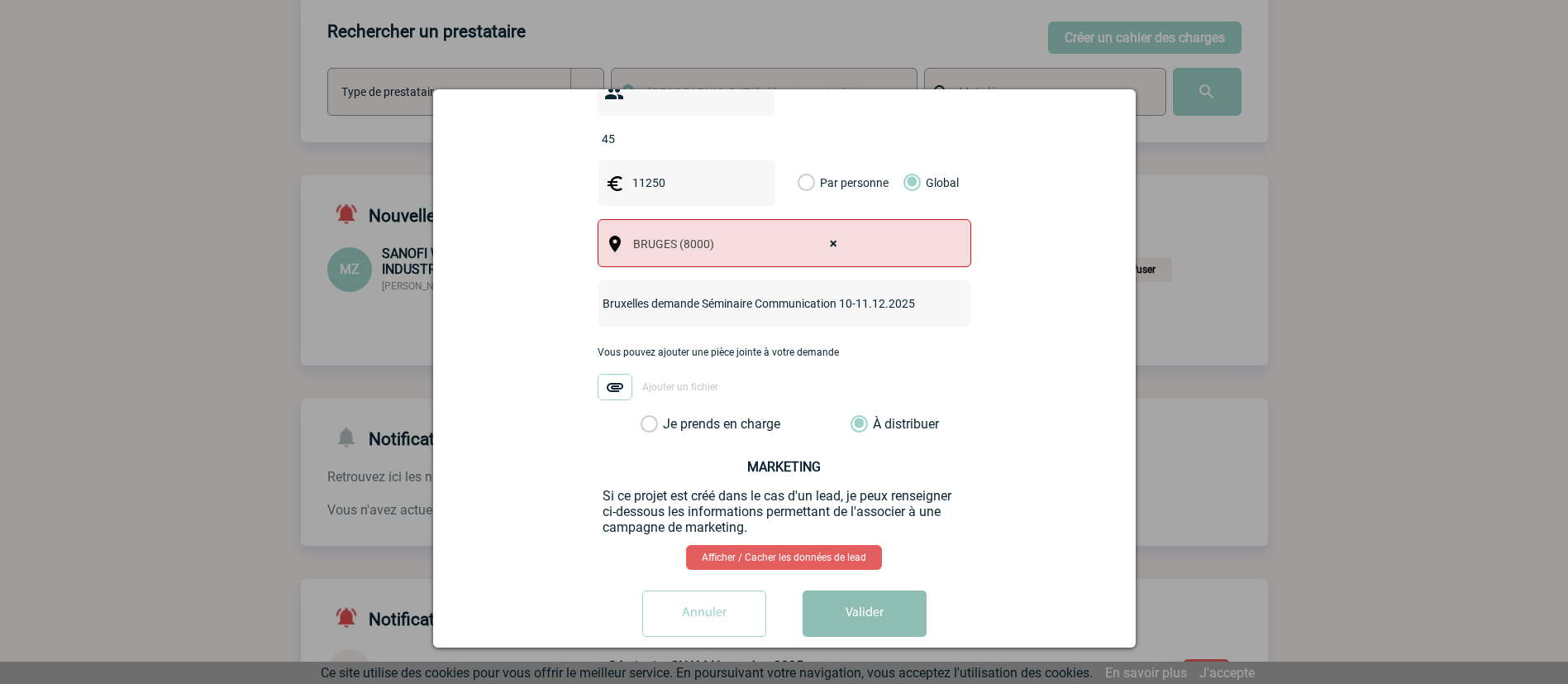
click at [871, 592] on button "Valider" at bounding box center [865, 613] width 124 height 46
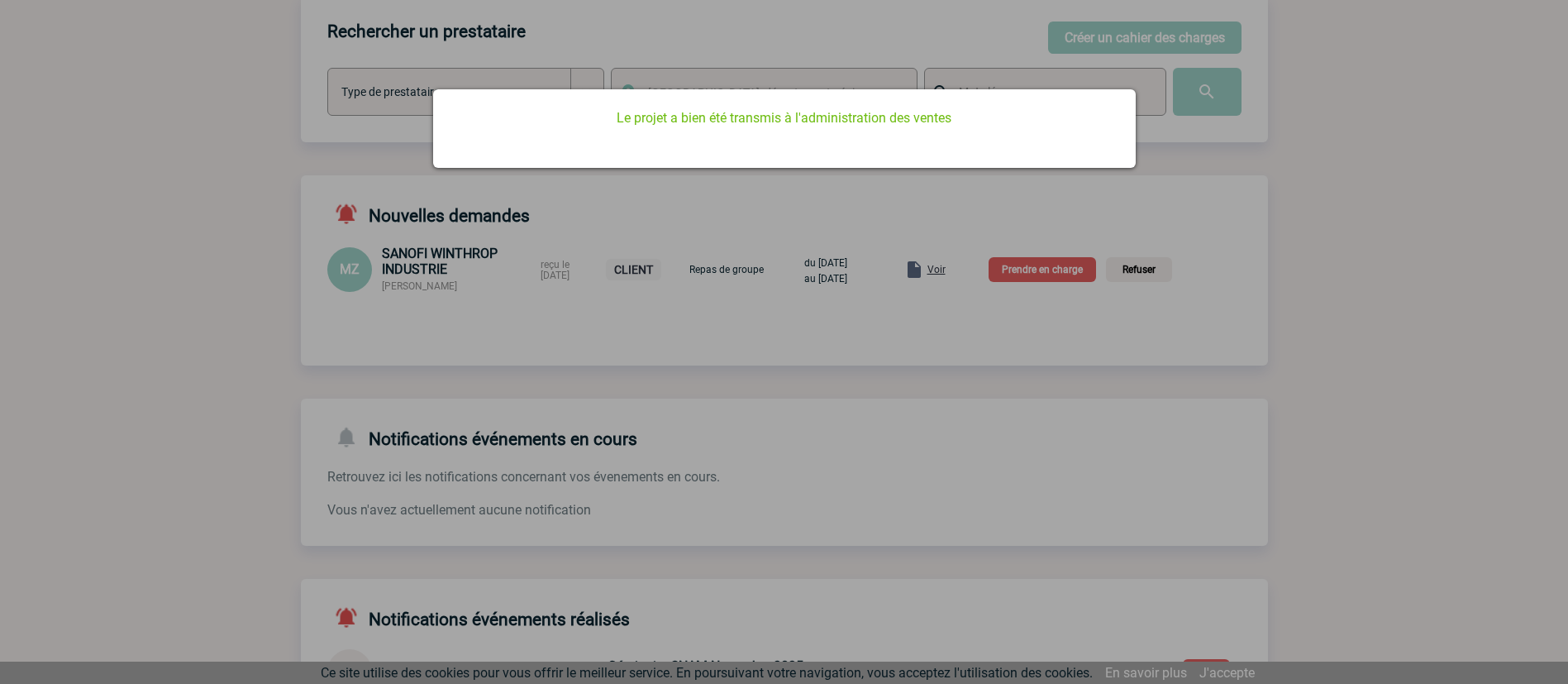
scroll to position [0, 0]
click at [1341, 246] on div at bounding box center [784, 342] width 1568 height 684
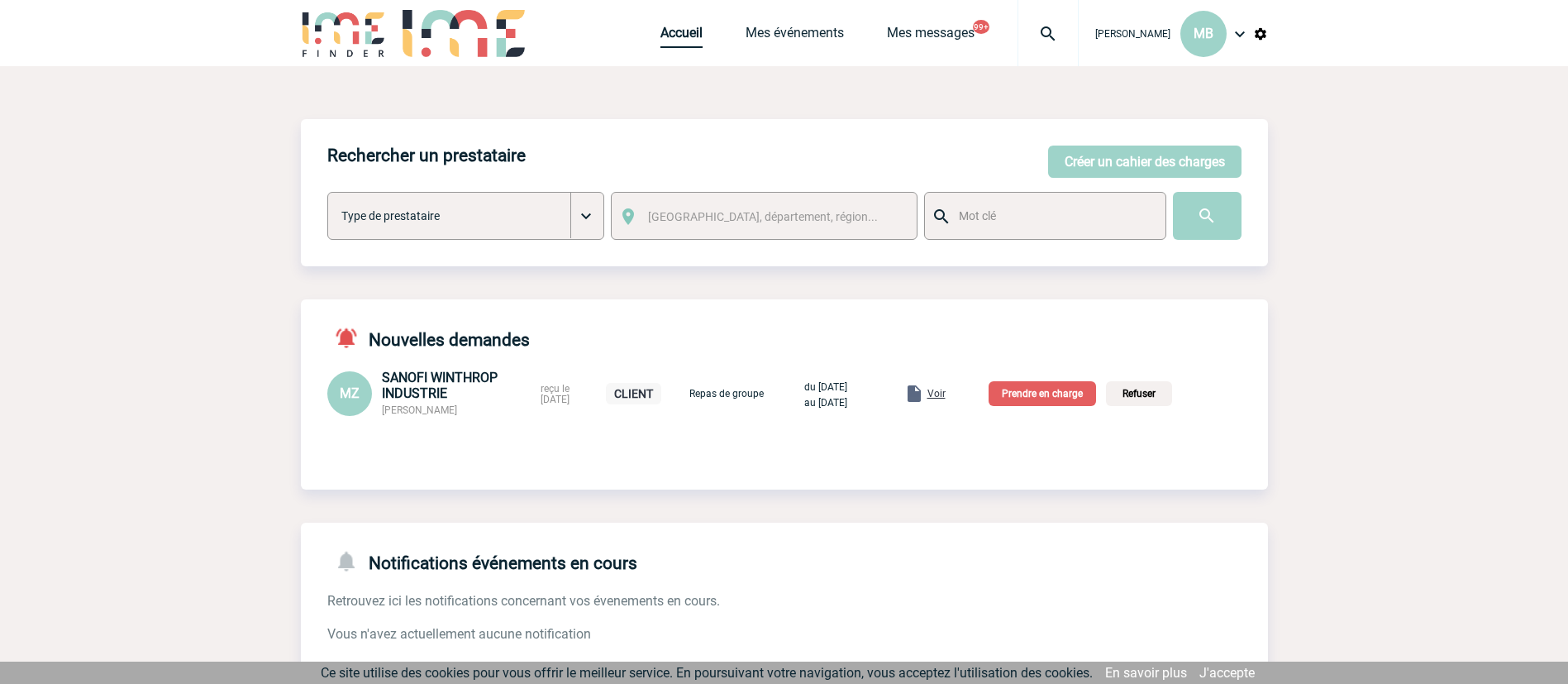
click at [691, 42] on link "Accueil" at bounding box center [682, 37] width 42 height 23
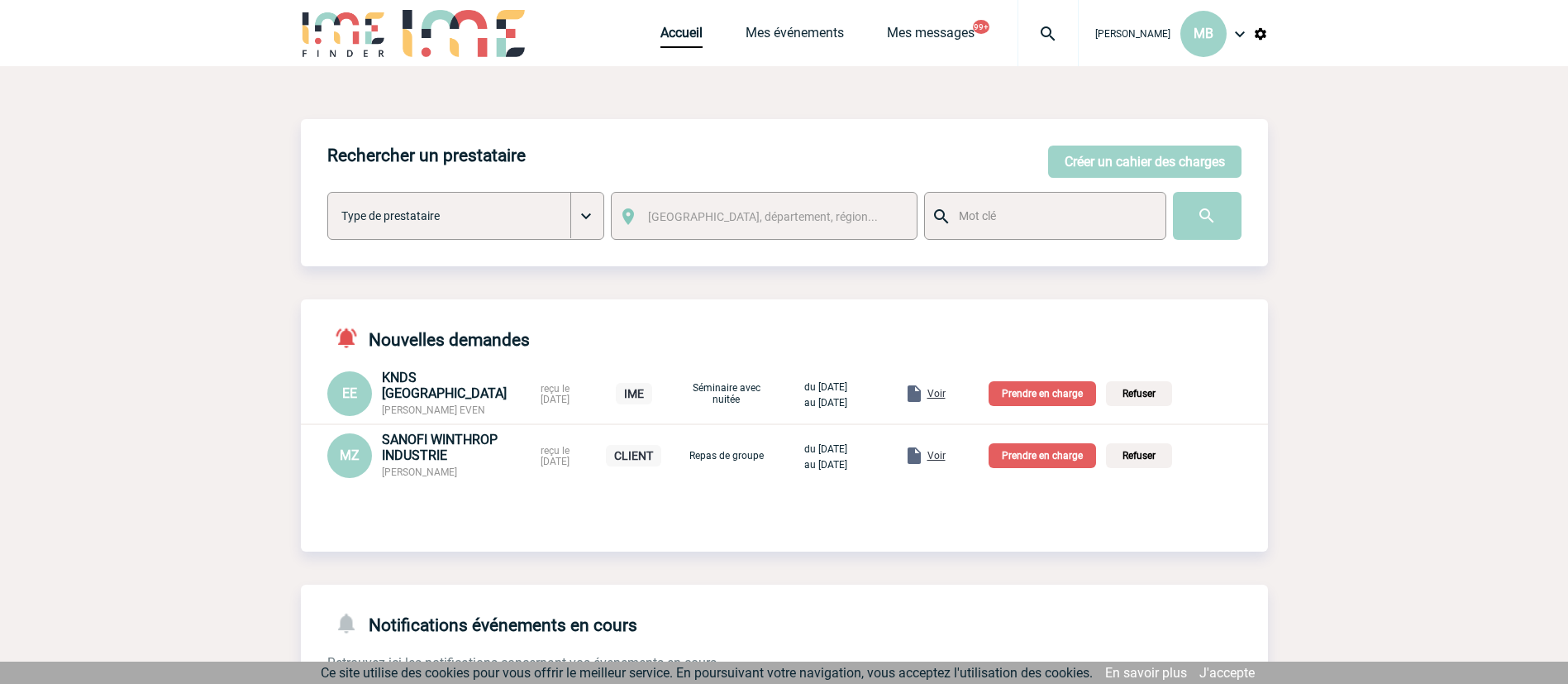
click at [1054, 394] on p "Prendre en charge" at bounding box center [1042, 394] width 108 height 25
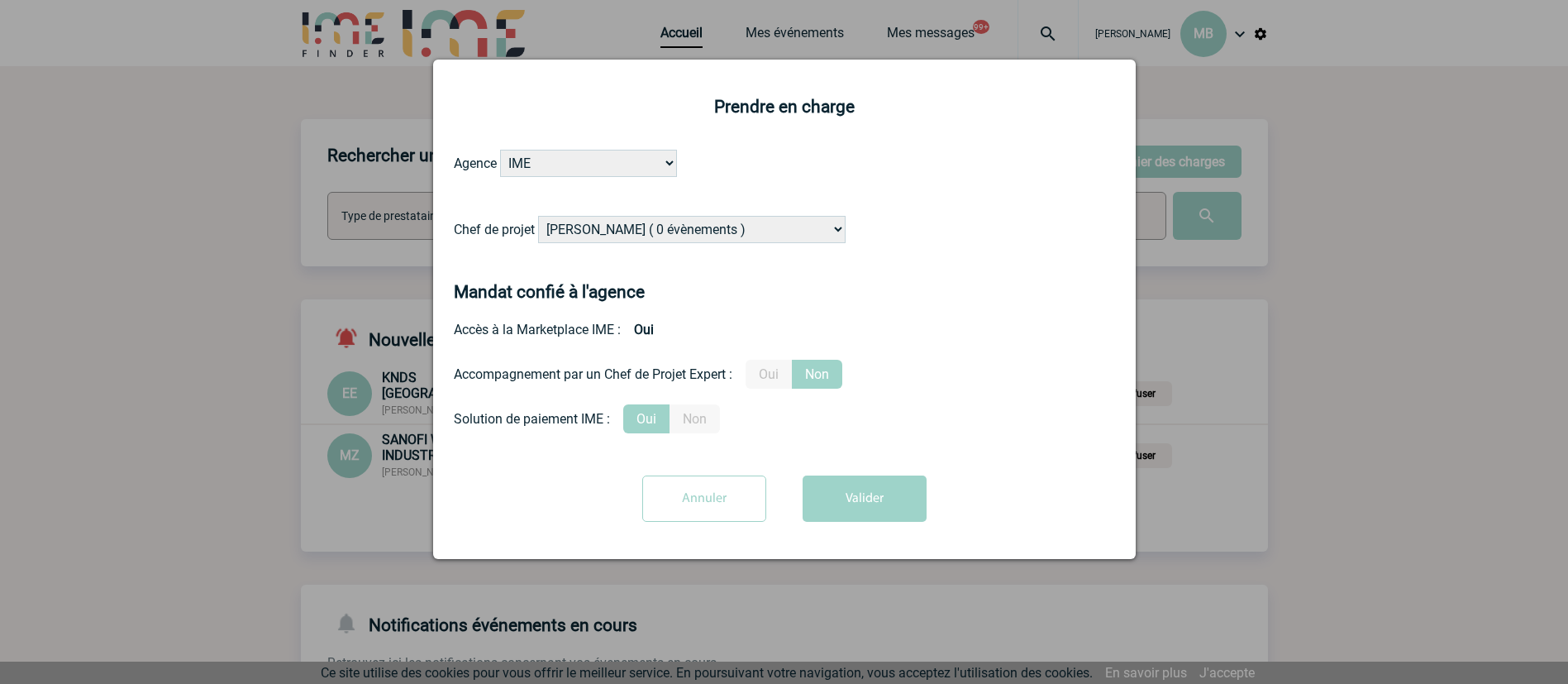
click at [750, 228] on select "Alizée VERLAGUET ( 0 évènements ) Anne-Françoise BONHOMME ( 200 évènements ) An…" at bounding box center [692, 230] width 307 height 27
select select "131349"
click at [539, 216] on select "Alizée VERLAGUET ( 0 évènements ) Anne-Françoise BONHOMME ( 200 évènements ) An…" at bounding box center [692, 230] width 307 height 27
click at [856, 491] on button "Valider" at bounding box center [865, 499] width 124 height 46
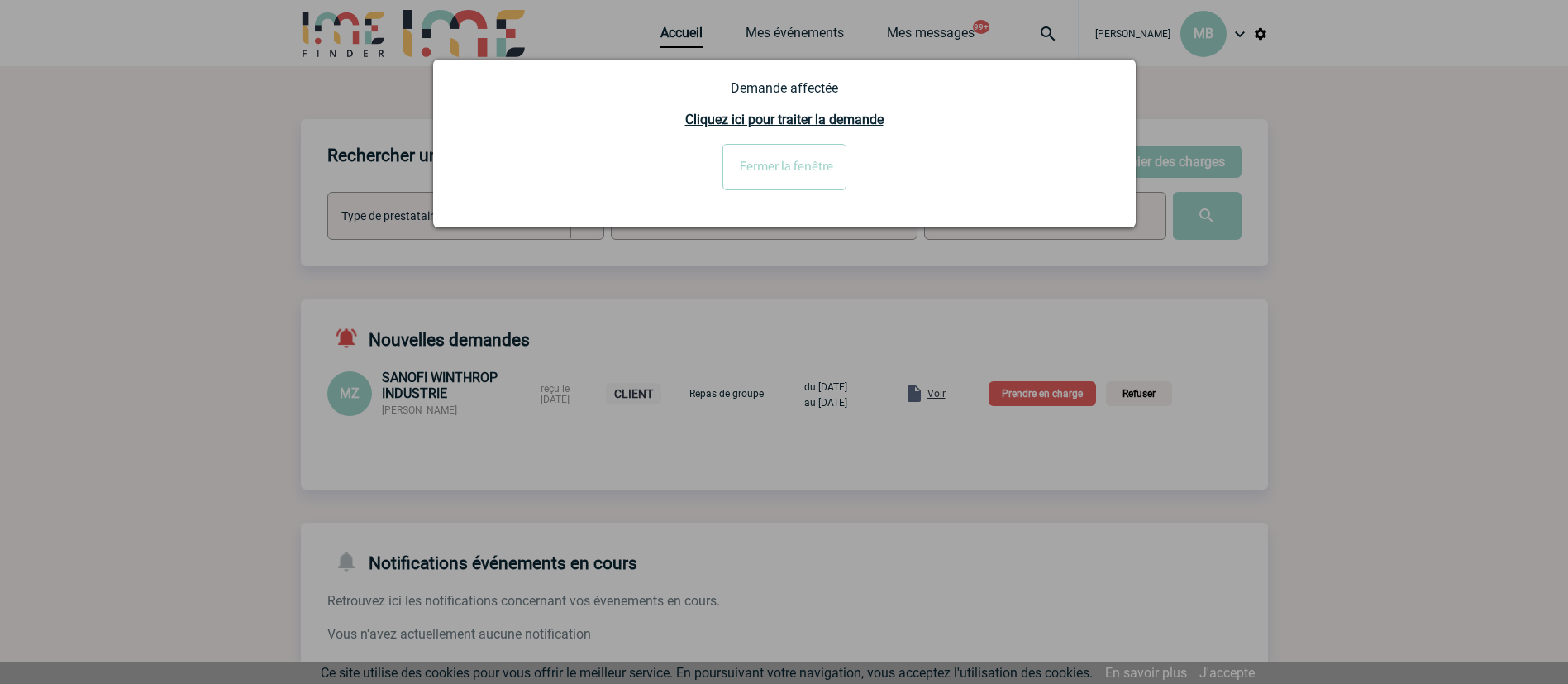
click at [803, 164] on input "Fermer la fenêtre" at bounding box center [784, 167] width 124 height 46
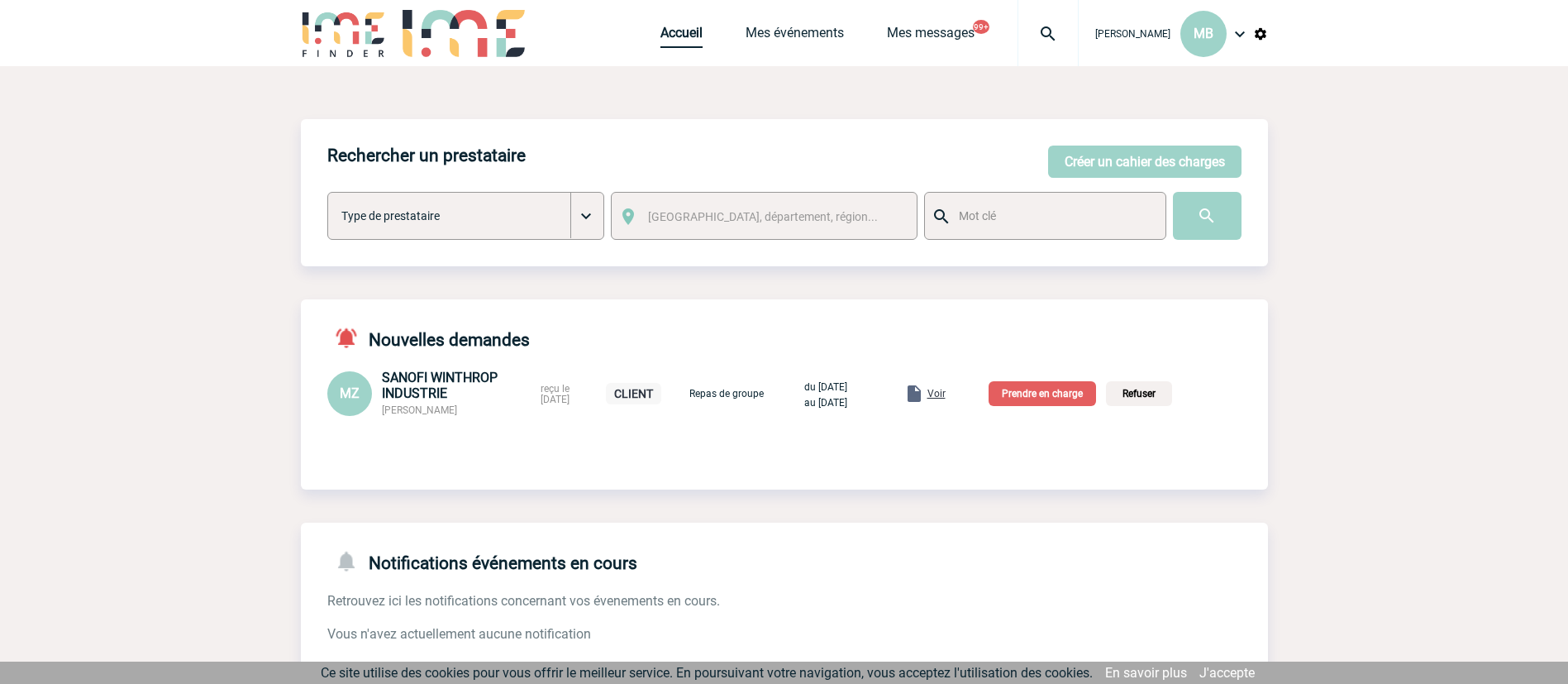
click at [686, 32] on link "Accueil" at bounding box center [682, 37] width 42 height 23
click at [1135, 164] on button "Créer un cahier des charges" at bounding box center [1144, 161] width 193 height 33
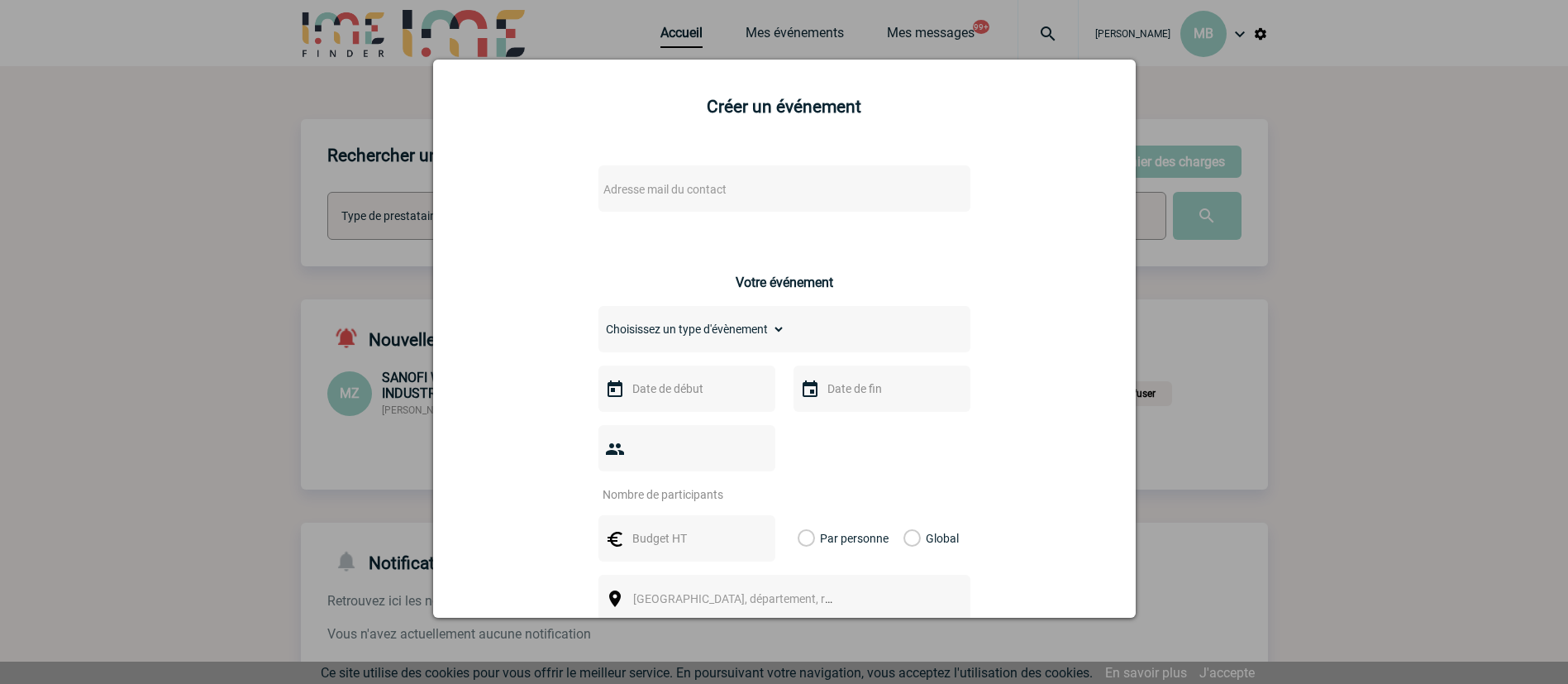
click at [725, 187] on span "Adresse mail du contact" at bounding box center [741, 189] width 289 height 23
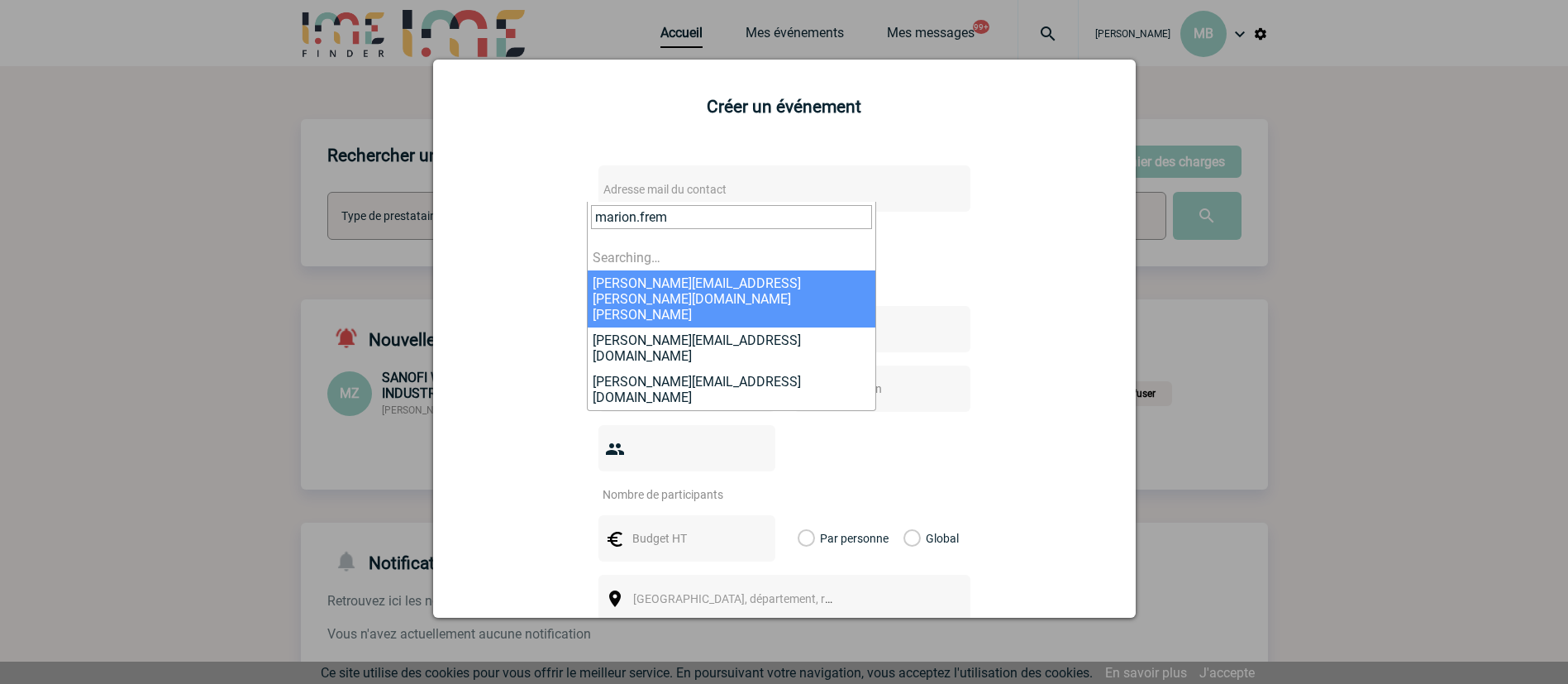
type input "[PERSON_NAME].fremy"
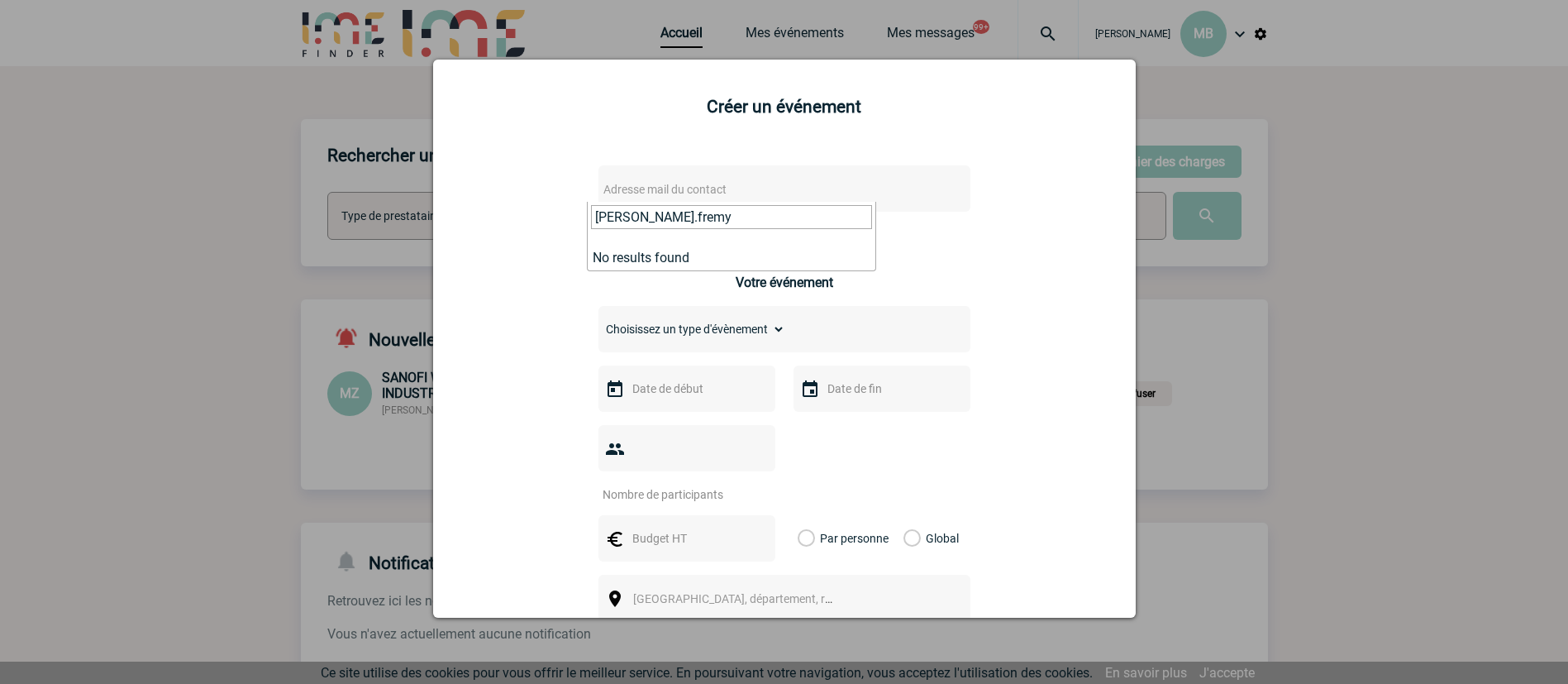
drag, startPoint x: 718, startPoint y: 210, endPoint x: 518, endPoint y: 212, distance: 200.0
click at [518, 212] on body "[PERSON_NAME] MB Accueil Mes événements" at bounding box center [784, 547] width 1568 height 1093
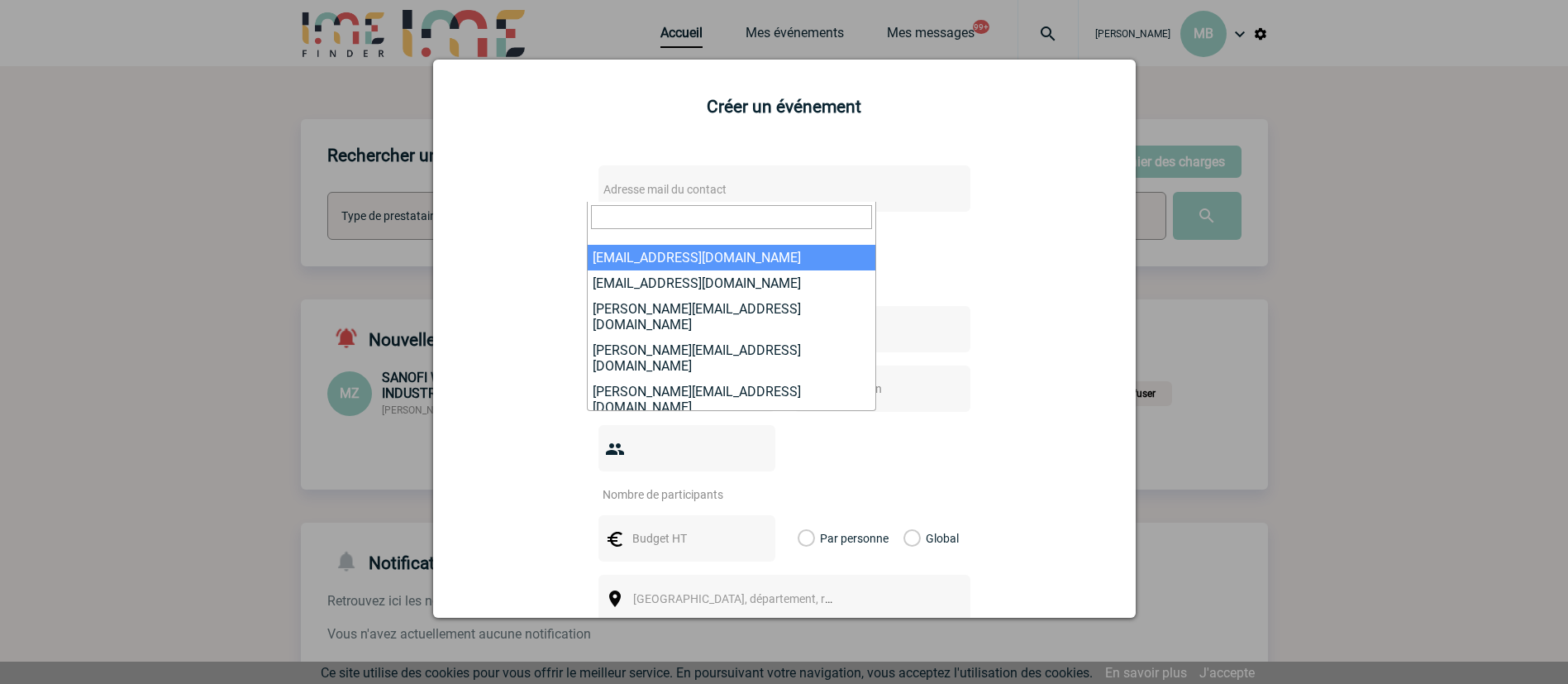
click at [1370, 170] on div at bounding box center [784, 342] width 1568 height 684
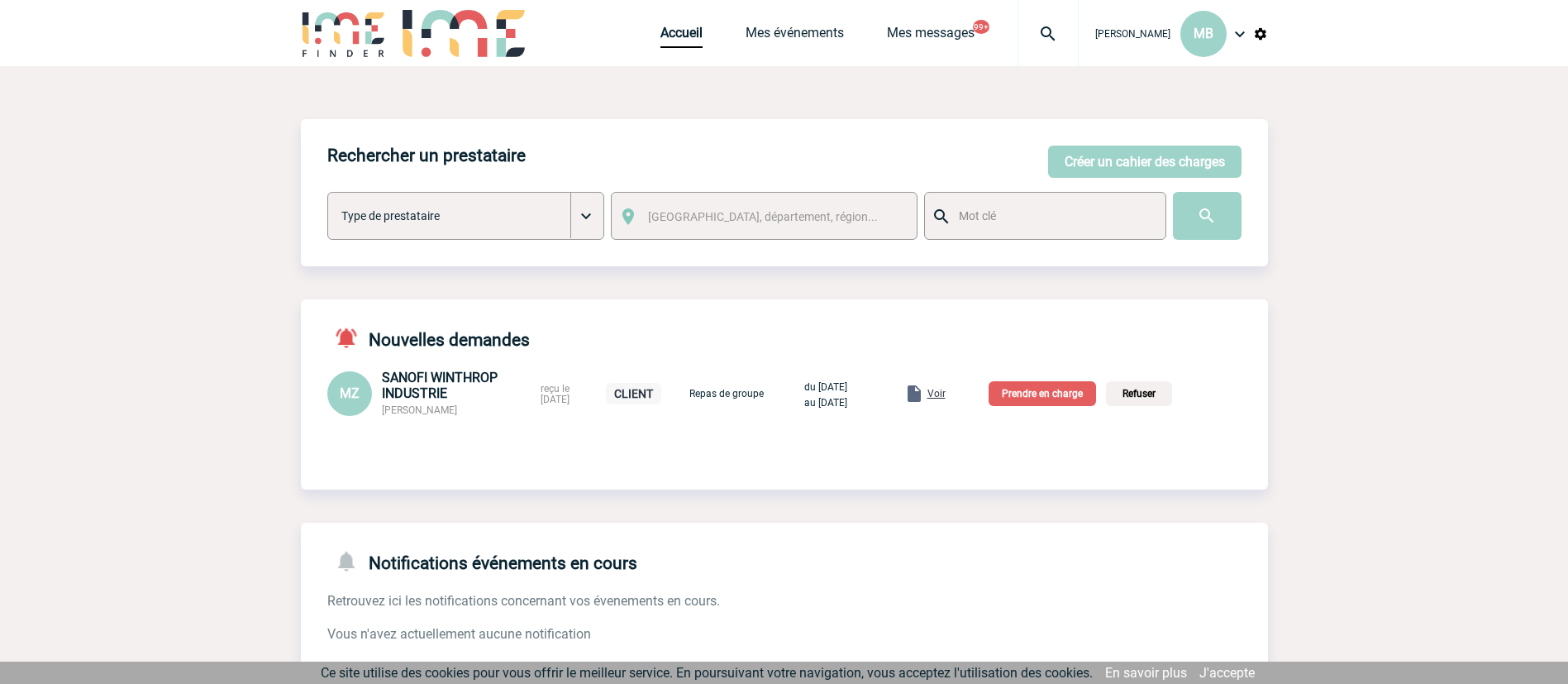
click at [697, 21] on div "Accueil Mes événements Mes messages 99+ Projet, client Projet, client" at bounding box center [870, 33] width 418 height 66
click at [689, 33] on link "Accueil" at bounding box center [682, 37] width 42 height 23
click at [681, 28] on link "Accueil" at bounding box center [682, 37] width 42 height 23
